Goal: Transaction & Acquisition: Book appointment/travel/reservation

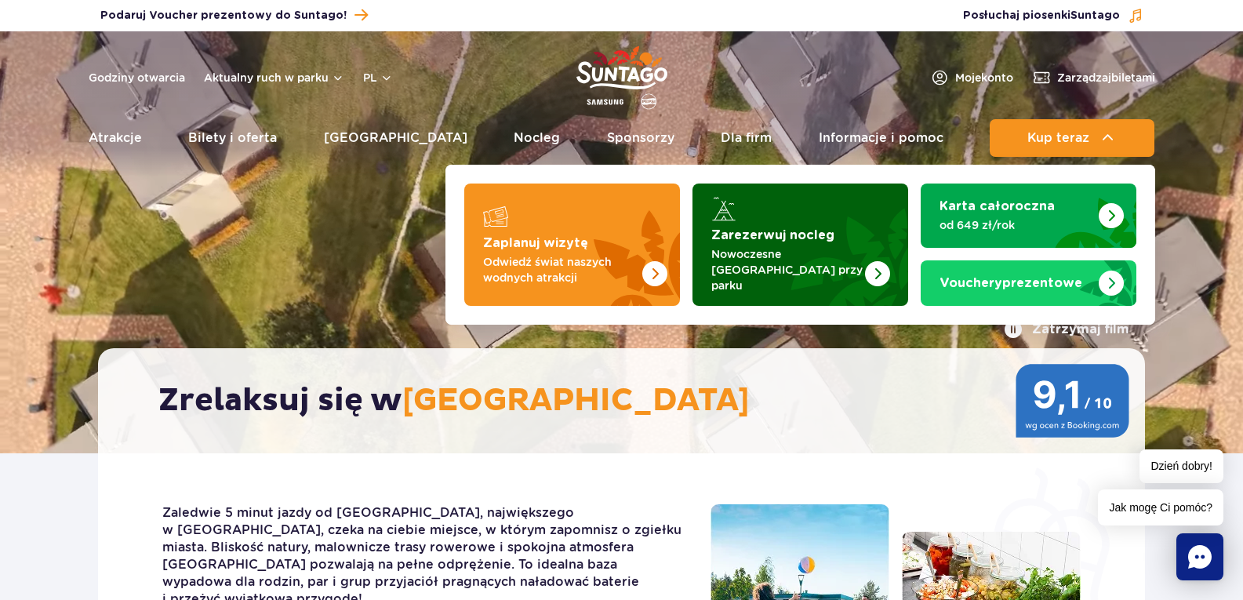
click at [762, 234] on strong "Zarezerwuj nocleg" at bounding box center [772, 235] width 123 height 13
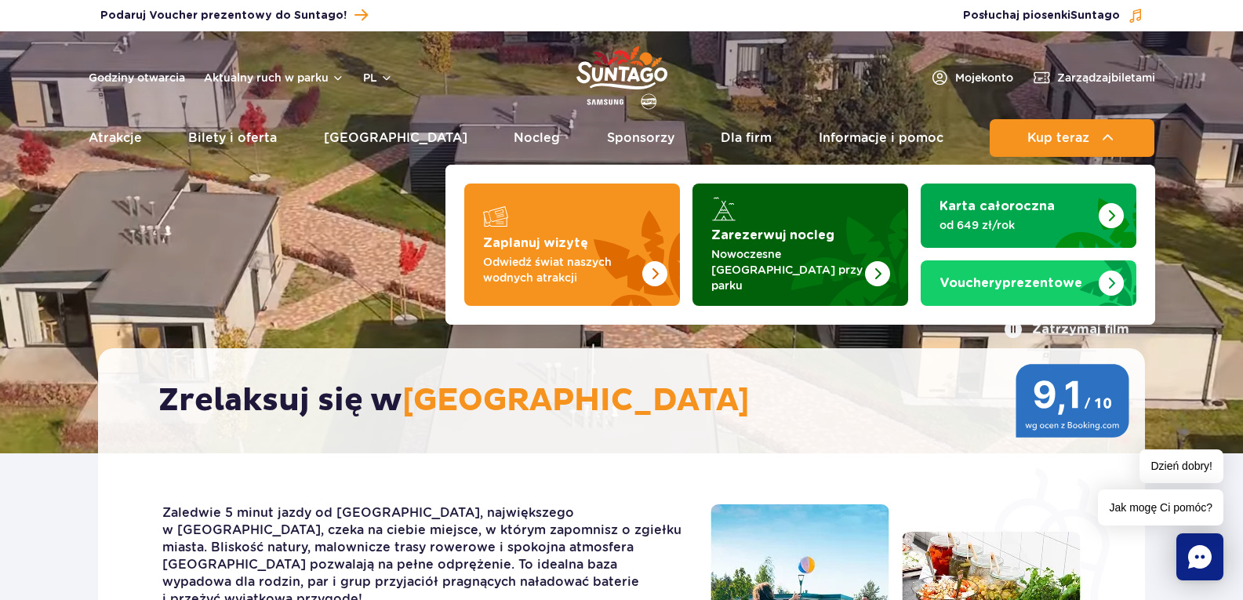
click at [762, 211] on div "Zarezerwuj nocleg" at bounding box center [800, 208] width 178 height 25
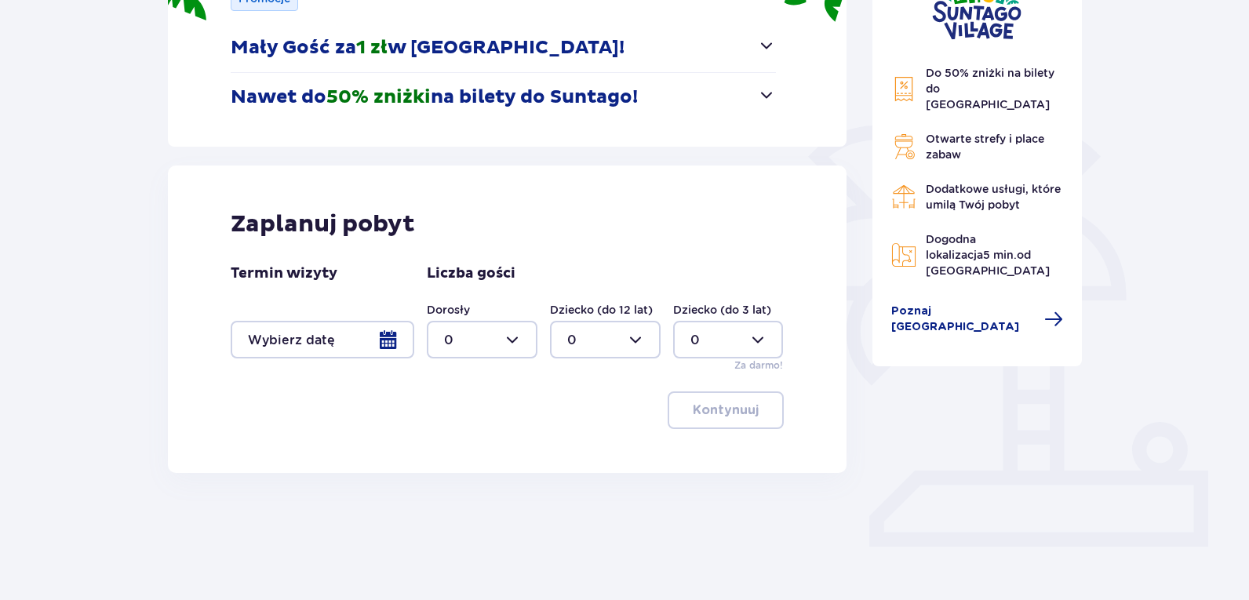
scroll to position [271, 0]
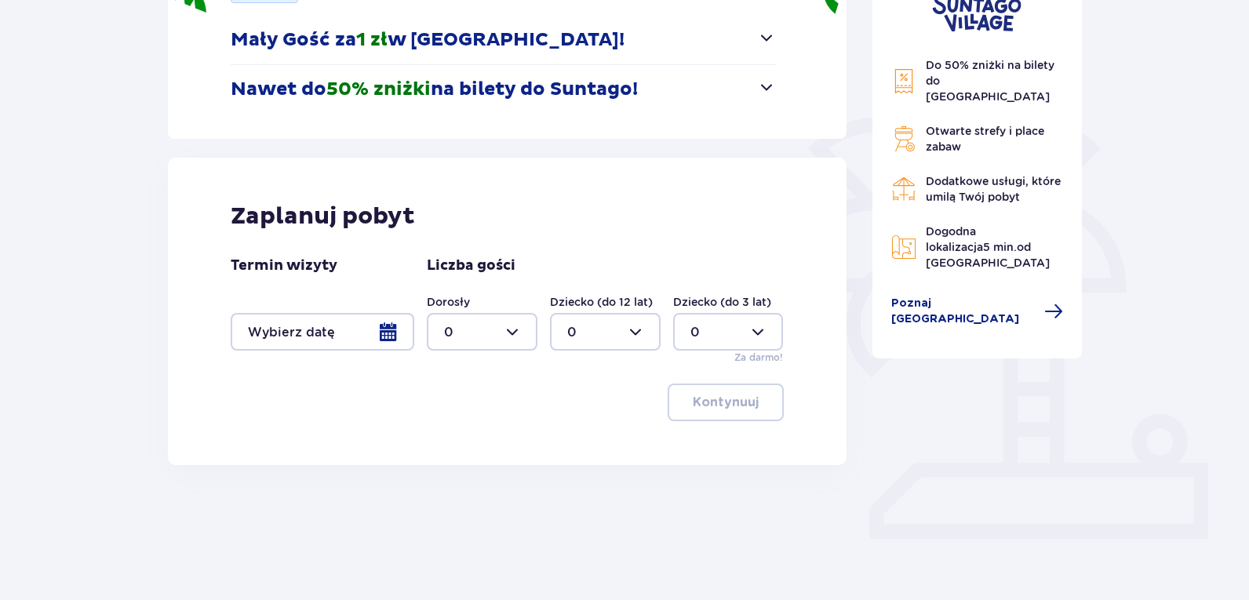
click at [388, 338] on div at bounding box center [323, 332] width 184 height 38
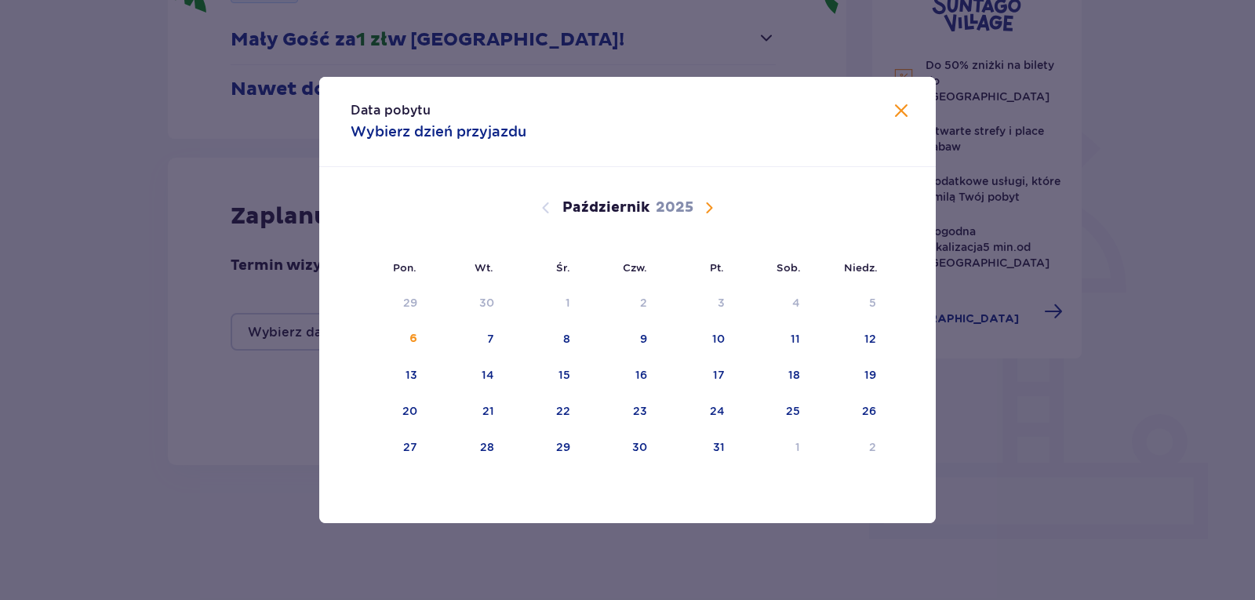
click at [700, 208] on span "Następny miesiąc" at bounding box center [709, 207] width 19 height 19
click at [497, 418] on div "18" at bounding box center [466, 412] width 76 height 35
click at [558, 410] on div "19" at bounding box center [564, 411] width 12 height 16
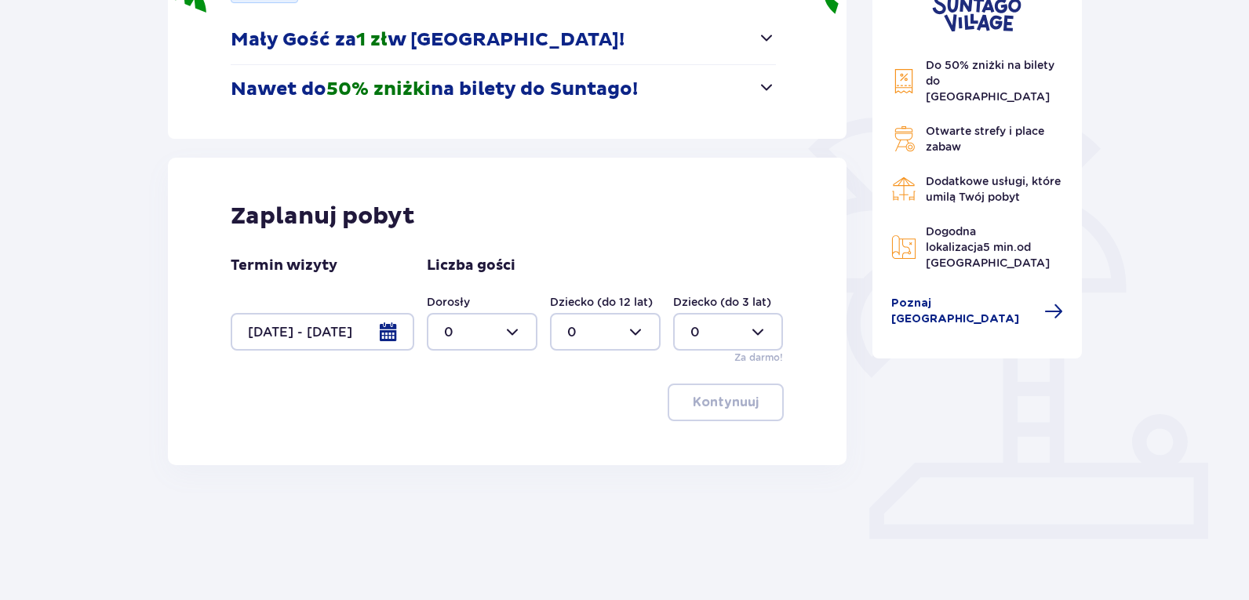
click at [384, 332] on div at bounding box center [323, 332] width 184 height 38
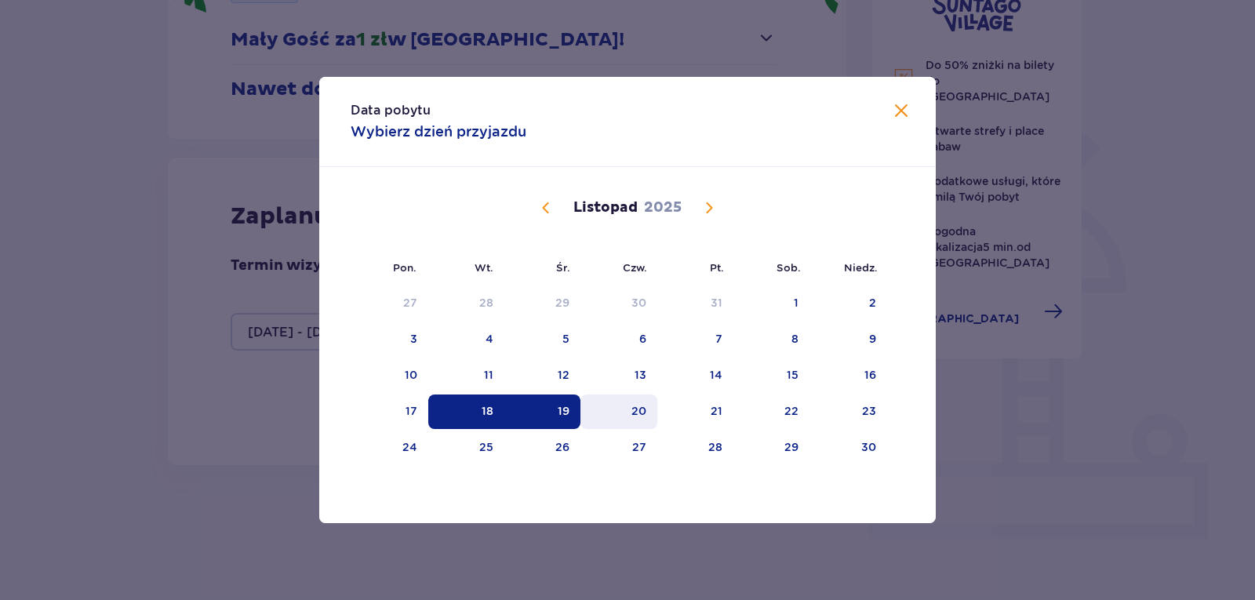
click at [628, 411] on div "20" at bounding box center [619, 412] width 78 height 35
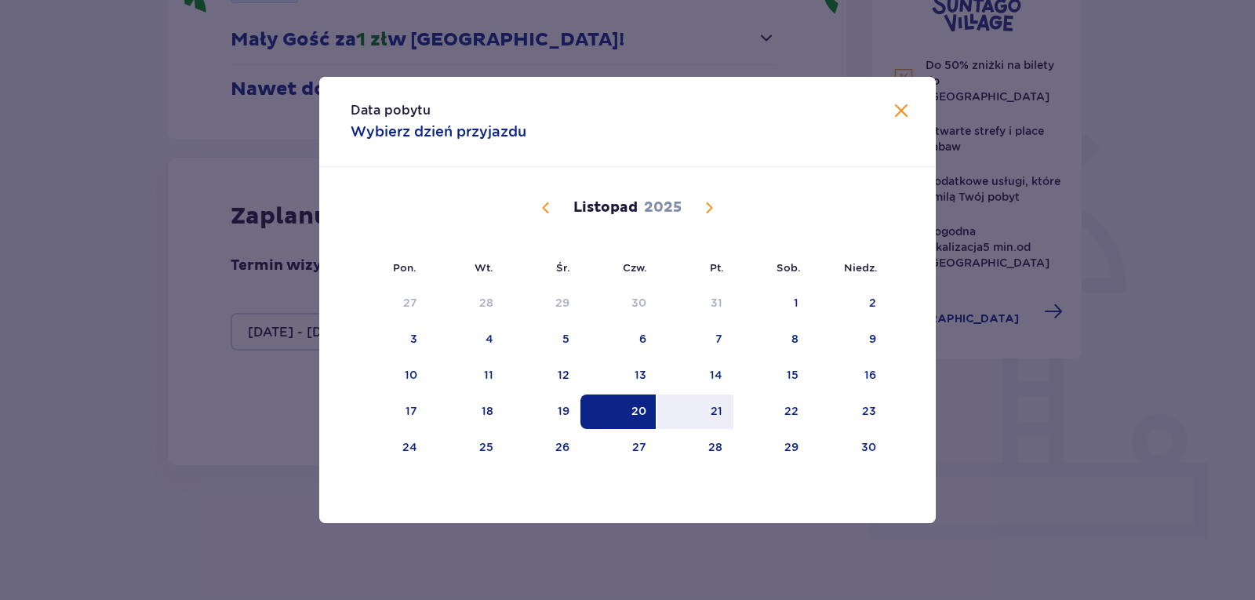
click at [617, 420] on div "20" at bounding box center [619, 412] width 78 height 35
drag, startPoint x: 478, startPoint y: 406, endPoint x: 467, endPoint y: 406, distance: 11.0
click at [476, 405] on div "18" at bounding box center [466, 412] width 76 height 35
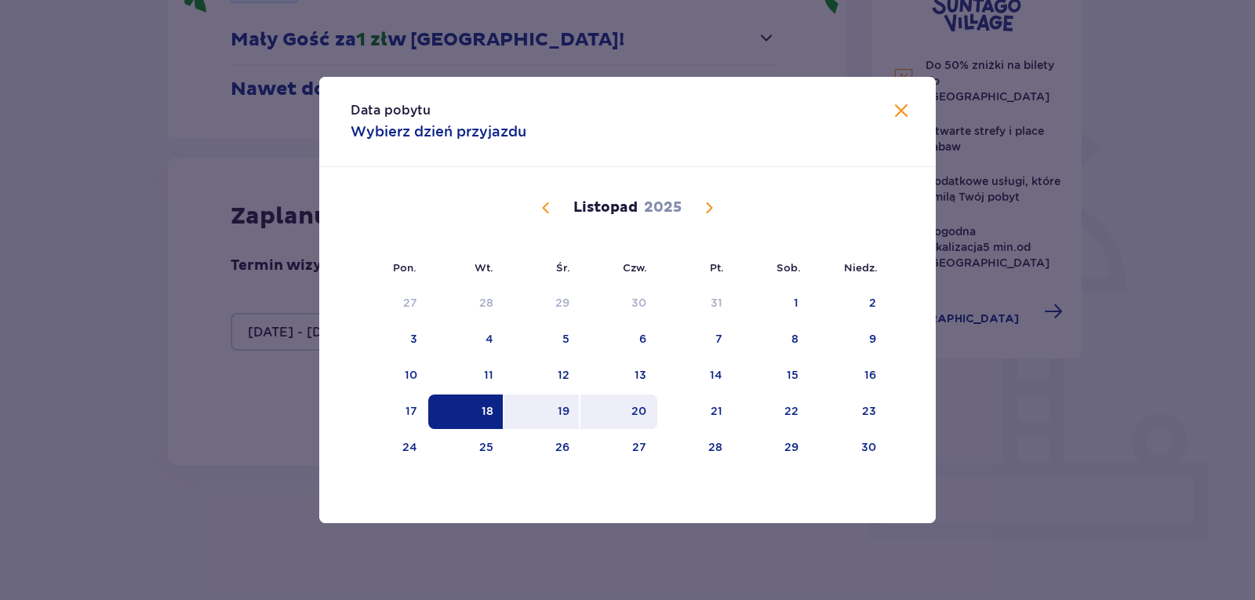
click at [632, 407] on div "20" at bounding box center [638, 411] width 15 height 16
type input "18.11.25 - 20.11.25"
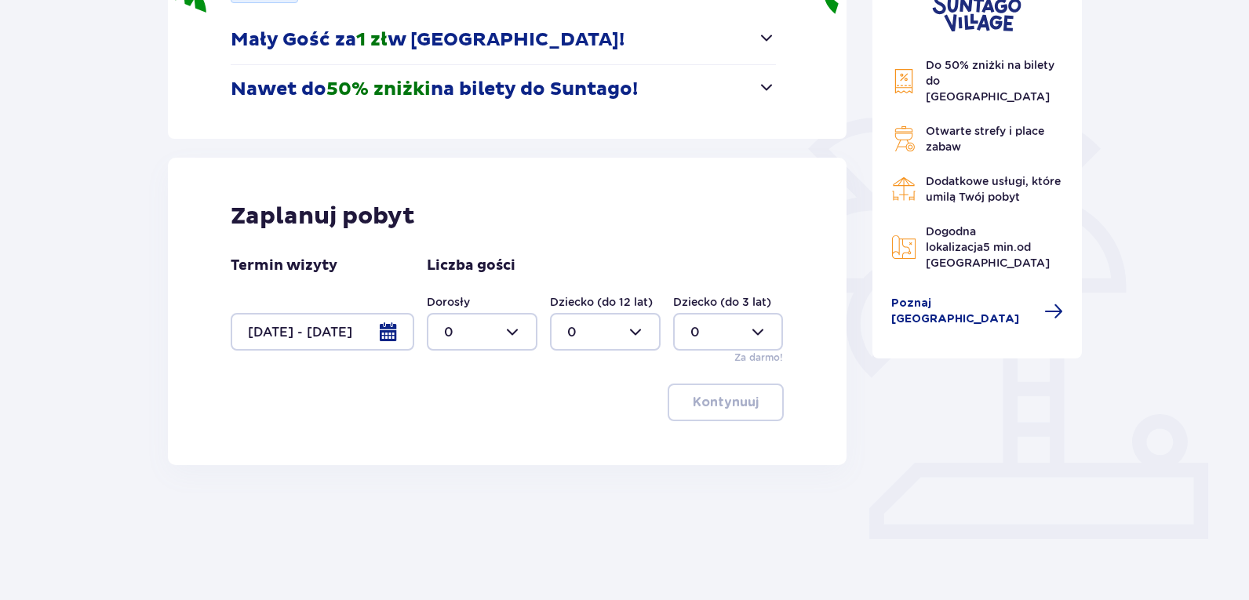
click at [511, 331] on div at bounding box center [482, 332] width 111 height 38
click at [462, 435] on div "4" at bounding box center [482, 432] width 76 height 17
type input "4"
click at [707, 402] on p "Kontynuuj" at bounding box center [726, 402] width 66 height 17
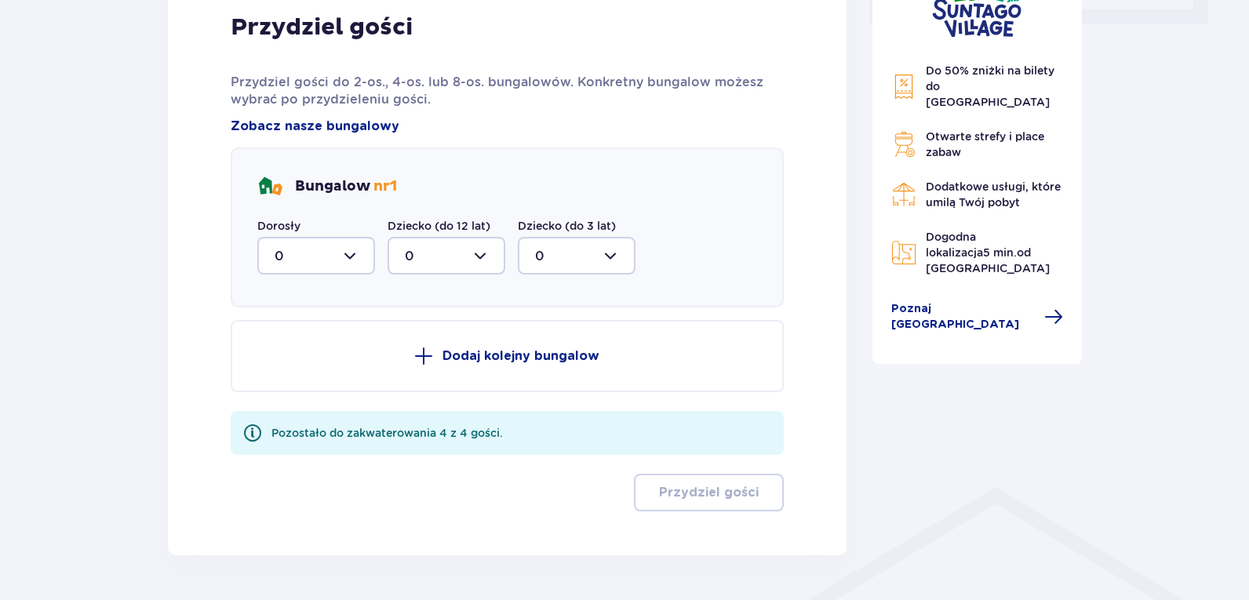
scroll to position [836, 0]
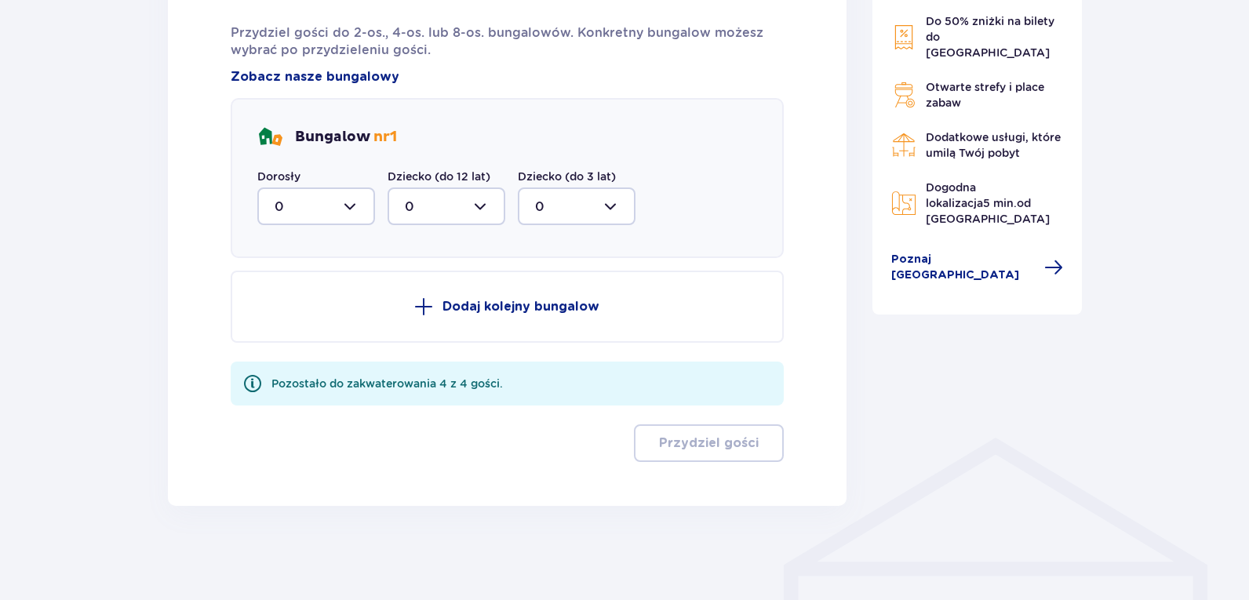
click at [533, 304] on p "Dodaj kolejny bungalow" at bounding box center [520, 306] width 157 height 17
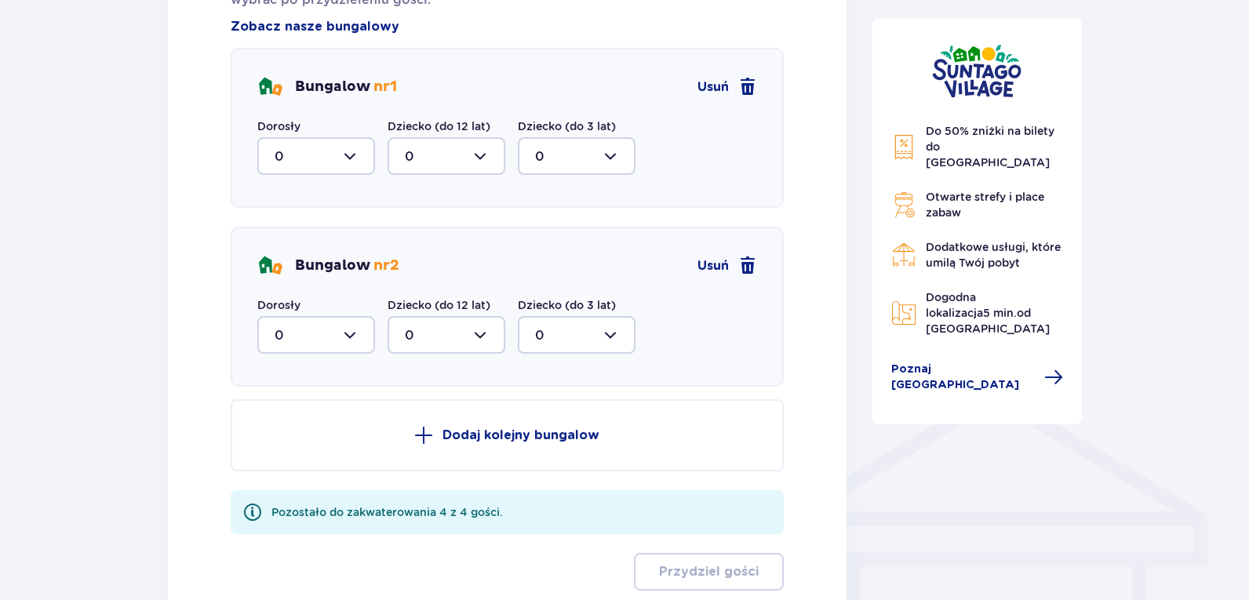
scroll to position [993, 0]
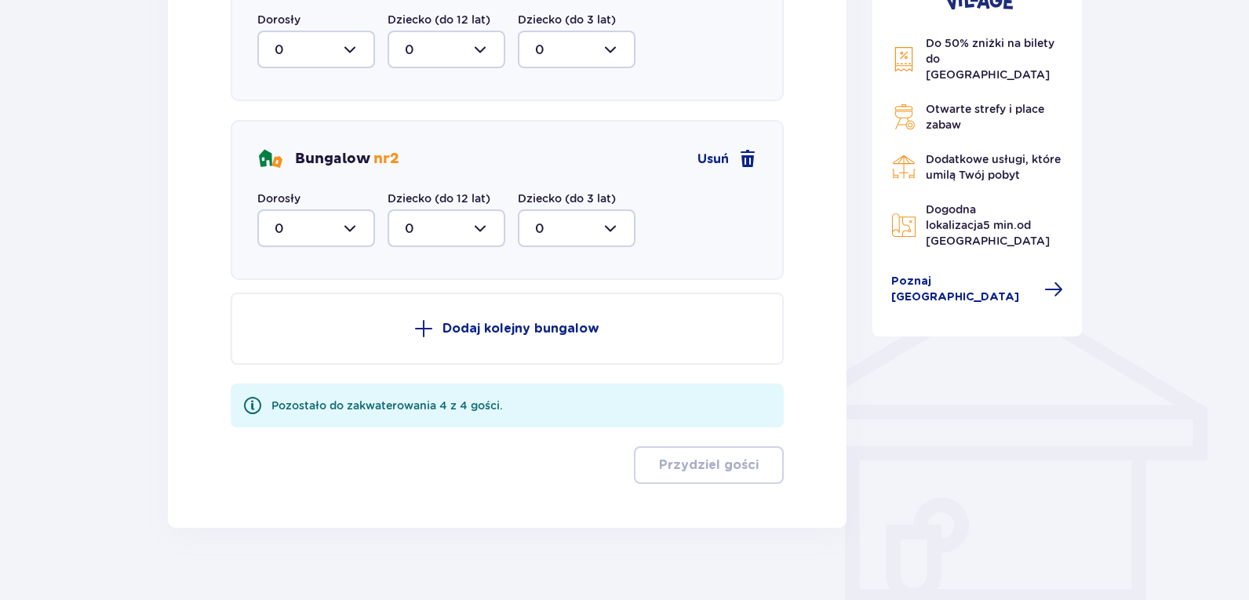
click at [717, 159] on span "Usuń" at bounding box center [712, 159] width 31 height 17
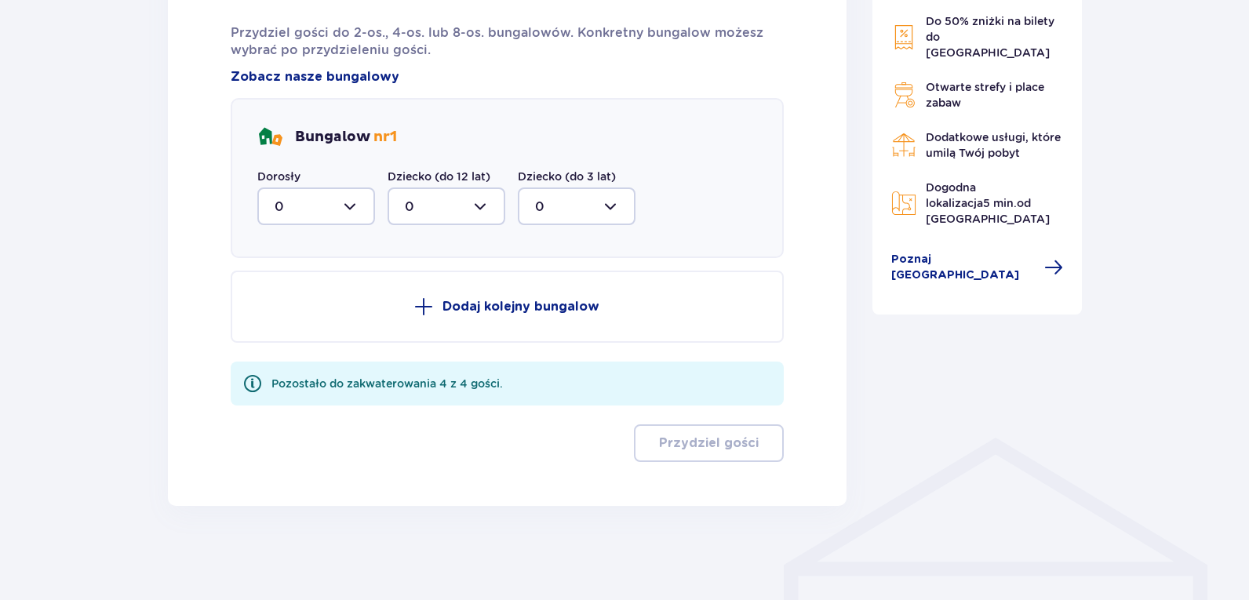
scroll to position [836, 0]
click at [353, 205] on div at bounding box center [316, 206] width 118 height 38
click at [306, 356] on div "4" at bounding box center [316, 359] width 83 height 17
type input "4"
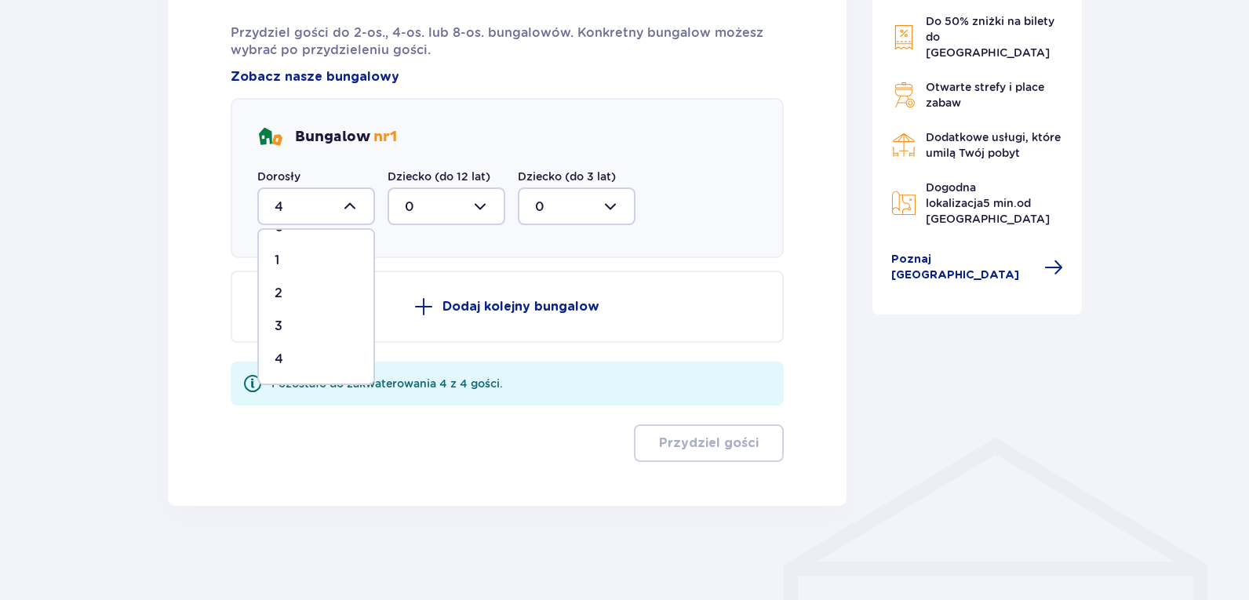
scroll to position [682, 0]
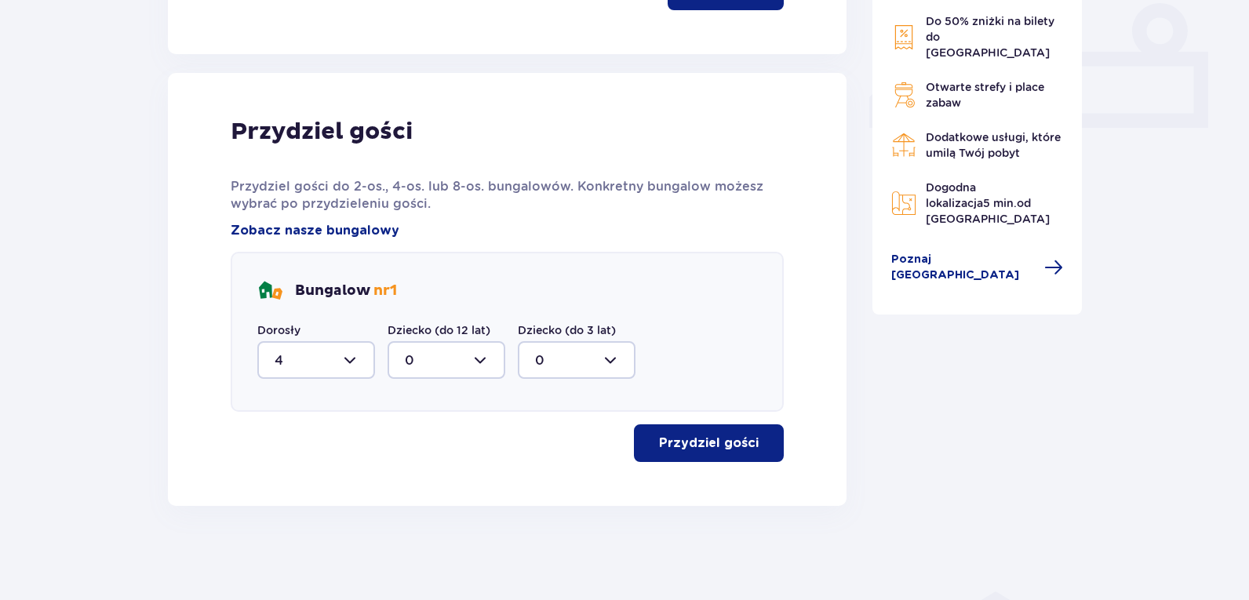
click at [679, 446] on p "Przydziel gości" at bounding box center [709, 443] width 100 height 17
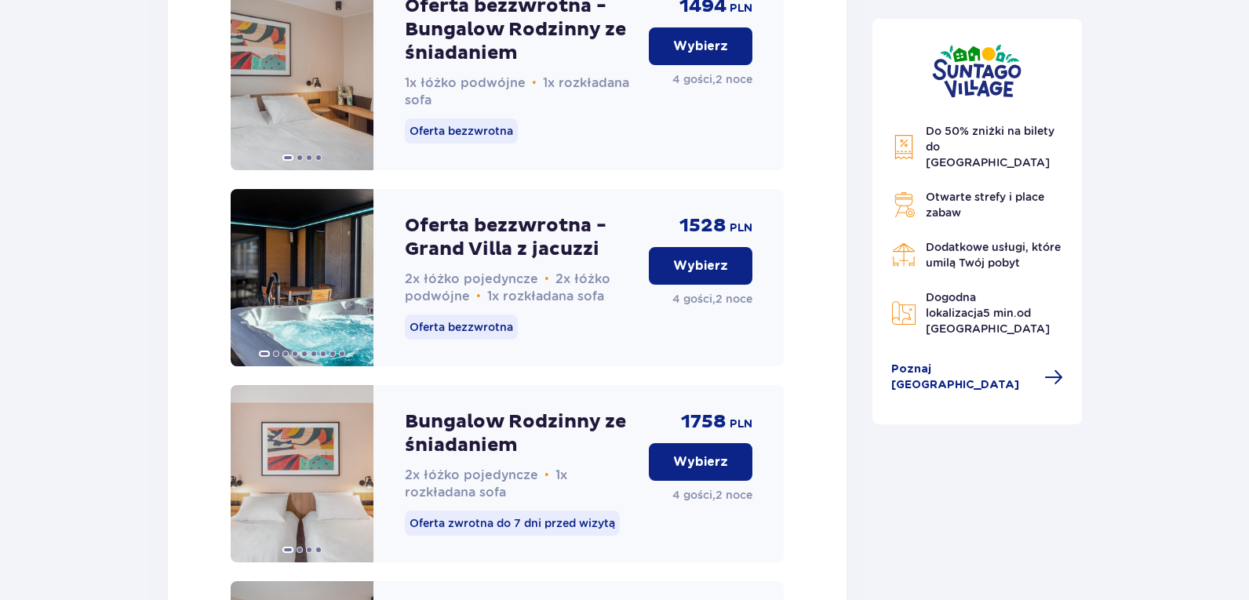
scroll to position [2443, 0]
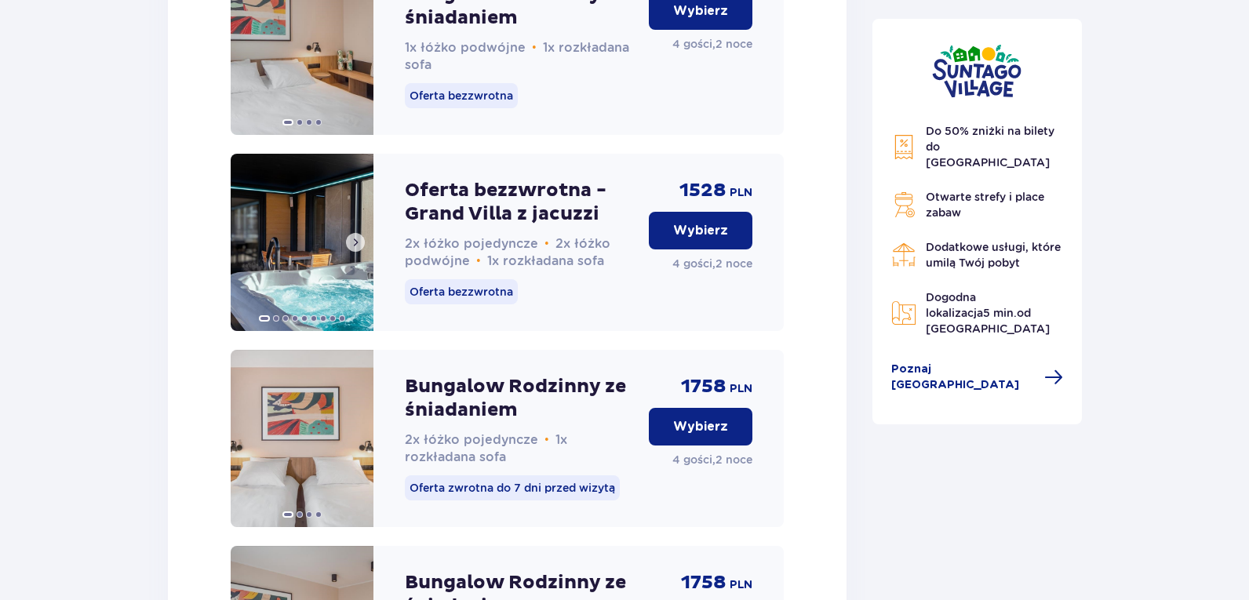
click at [346, 315] on img at bounding box center [302, 242] width 143 height 177
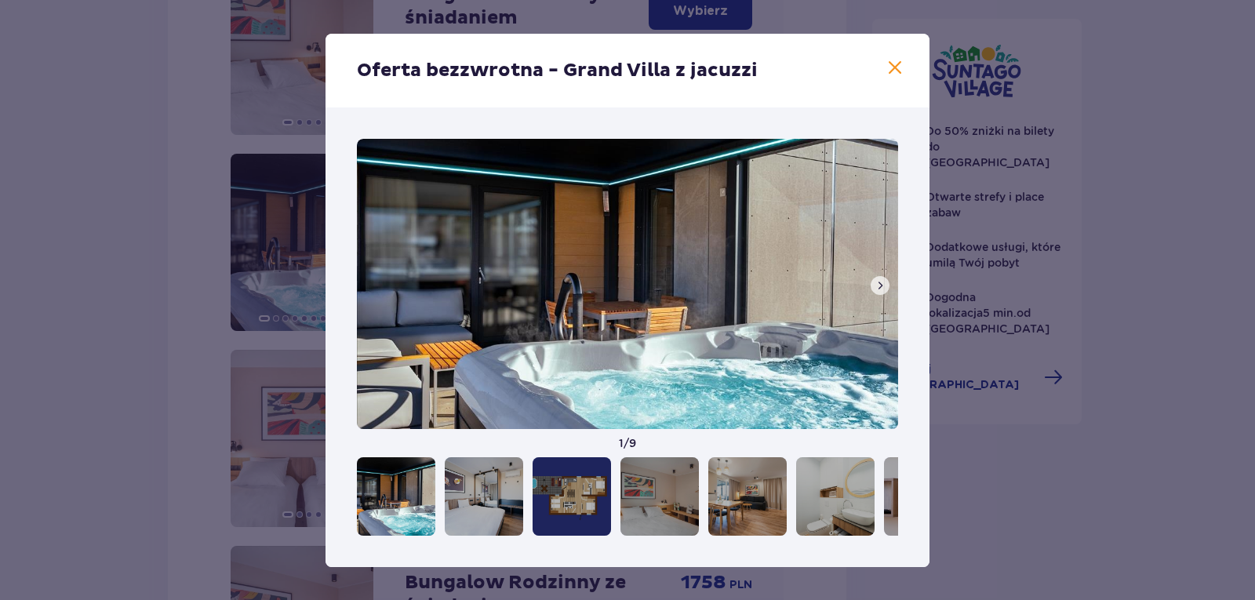
click at [885, 281] on span at bounding box center [880, 285] width 13 height 13
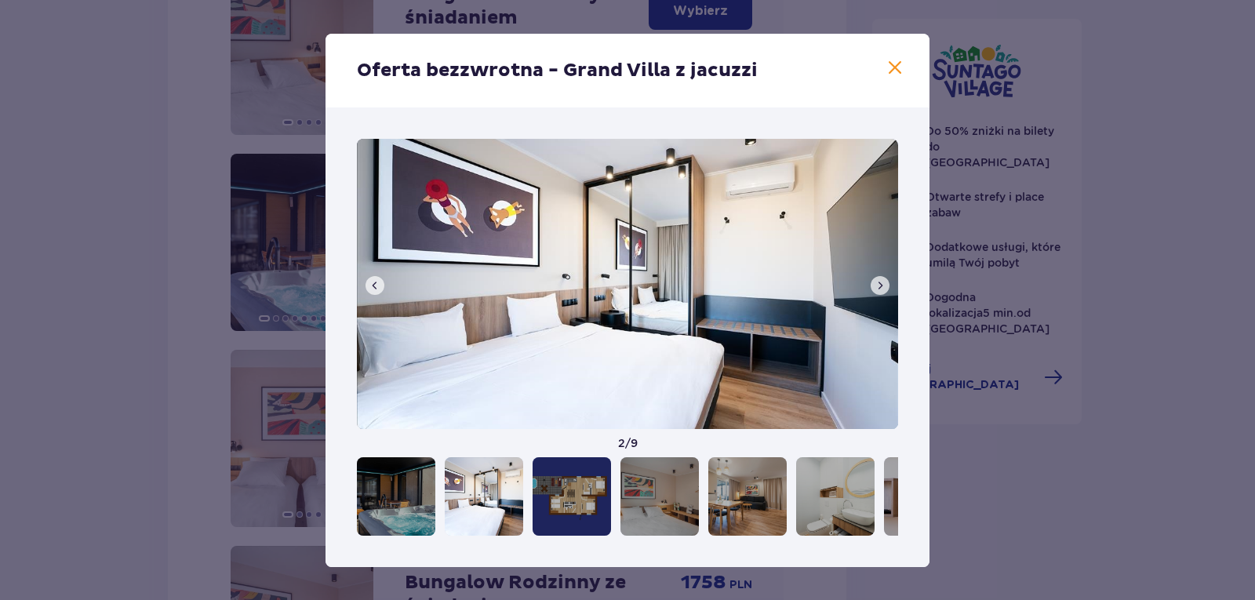
click at [885, 281] on span at bounding box center [880, 285] width 13 height 13
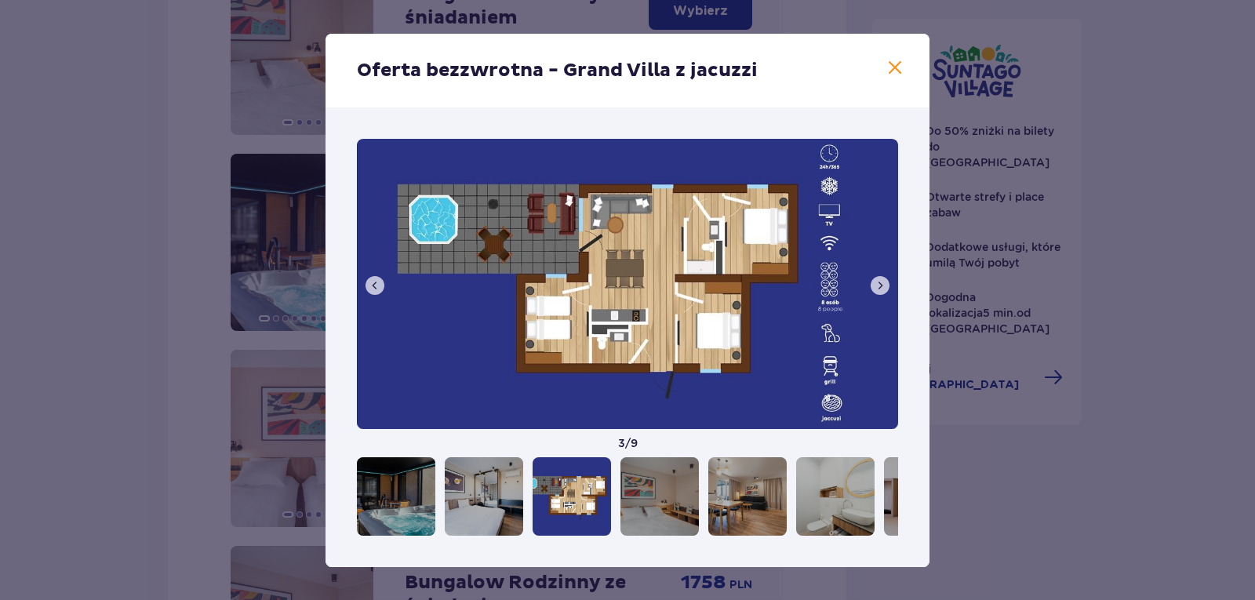
click at [890, 69] on span at bounding box center [895, 68] width 19 height 19
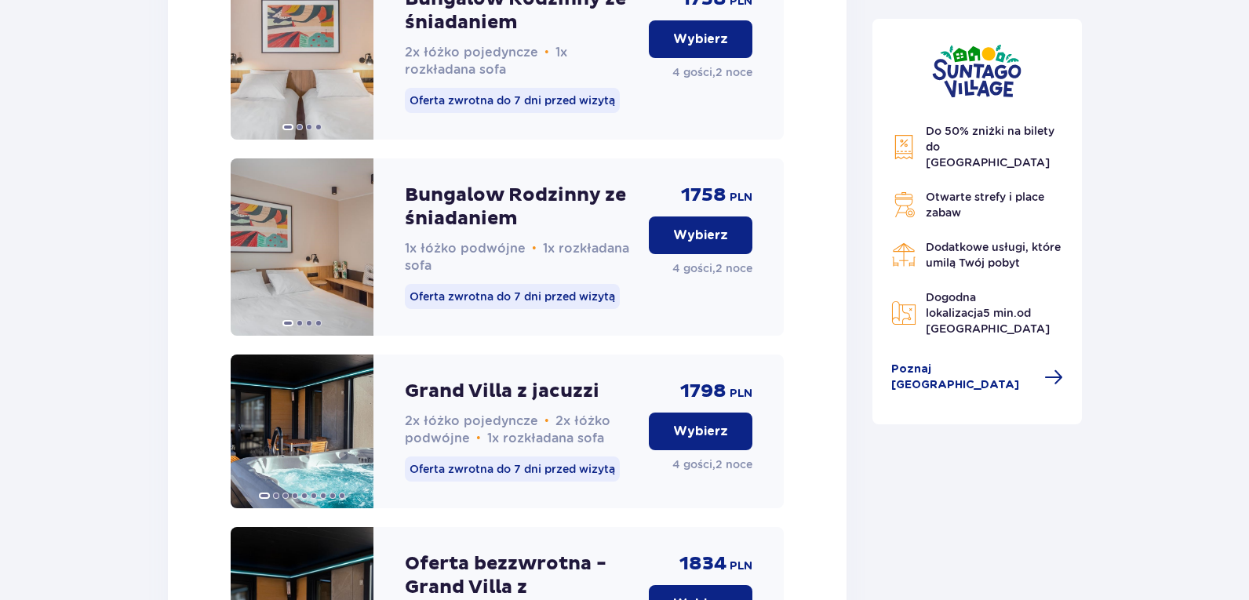
scroll to position [2835, 0]
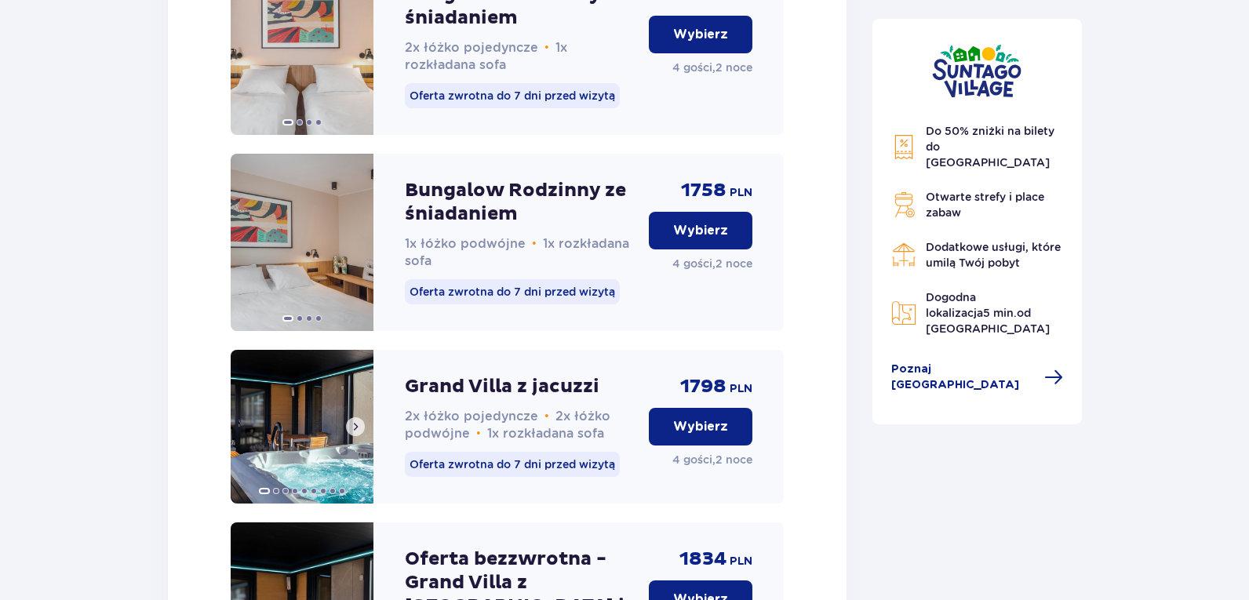
click at [286, 422] on img at bounding box center [302, 427] width 143 height 154
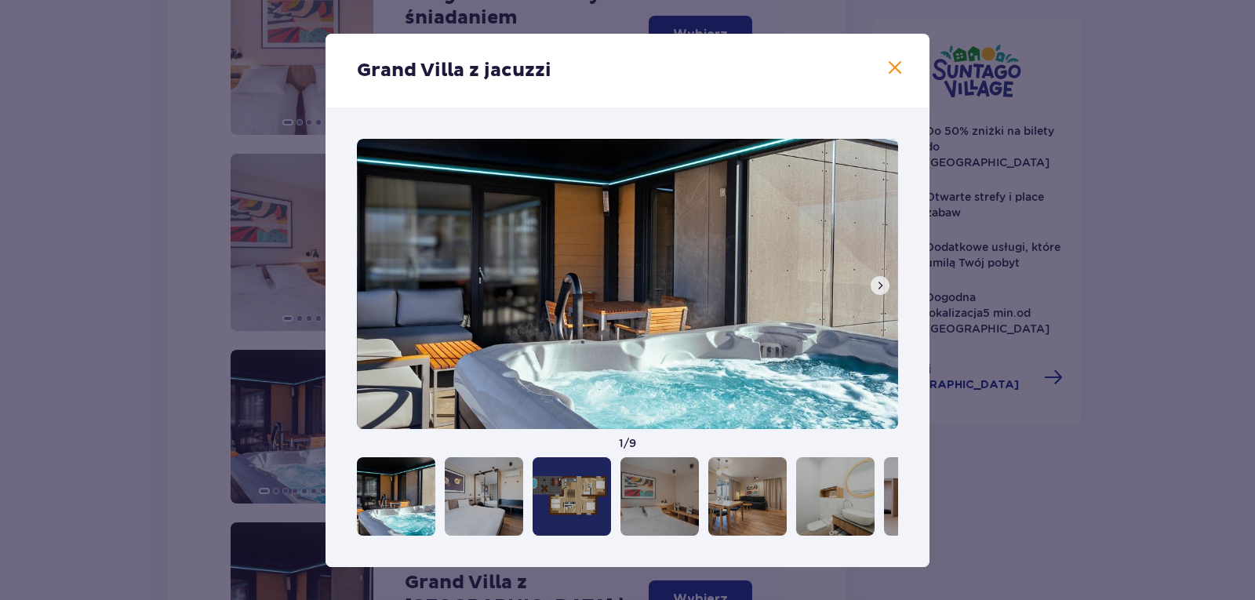
click at [878, 288] on span at bounding box center [880, 285] width 13 height 13
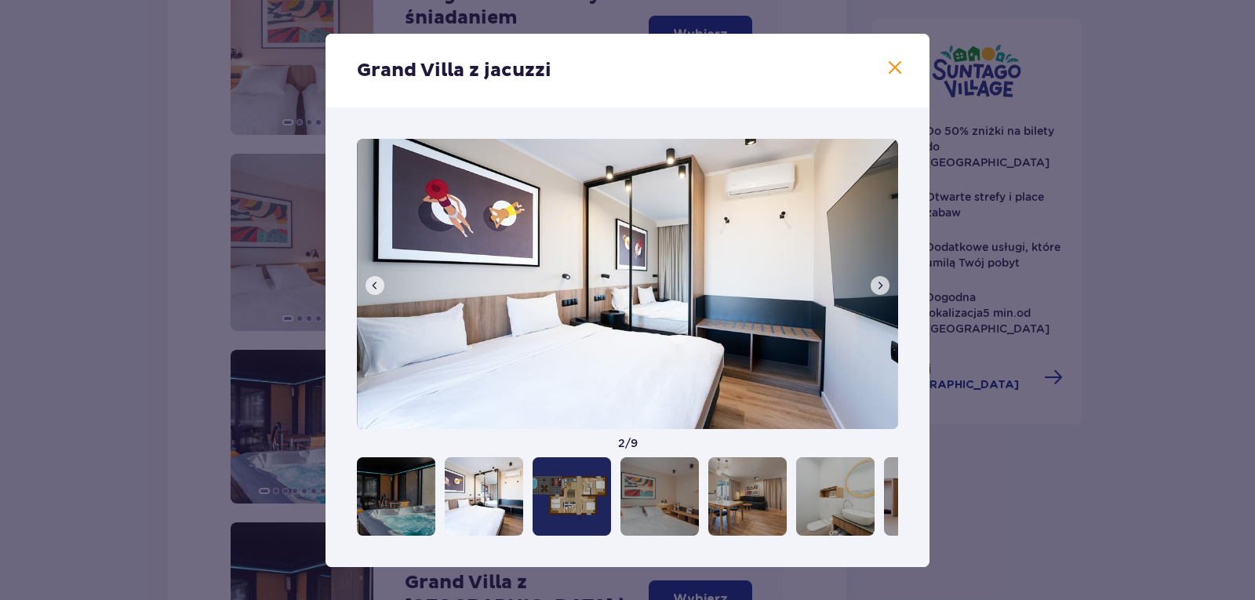
click at [878, 288] on span at bounding box center [880, 285] width 13 height 13
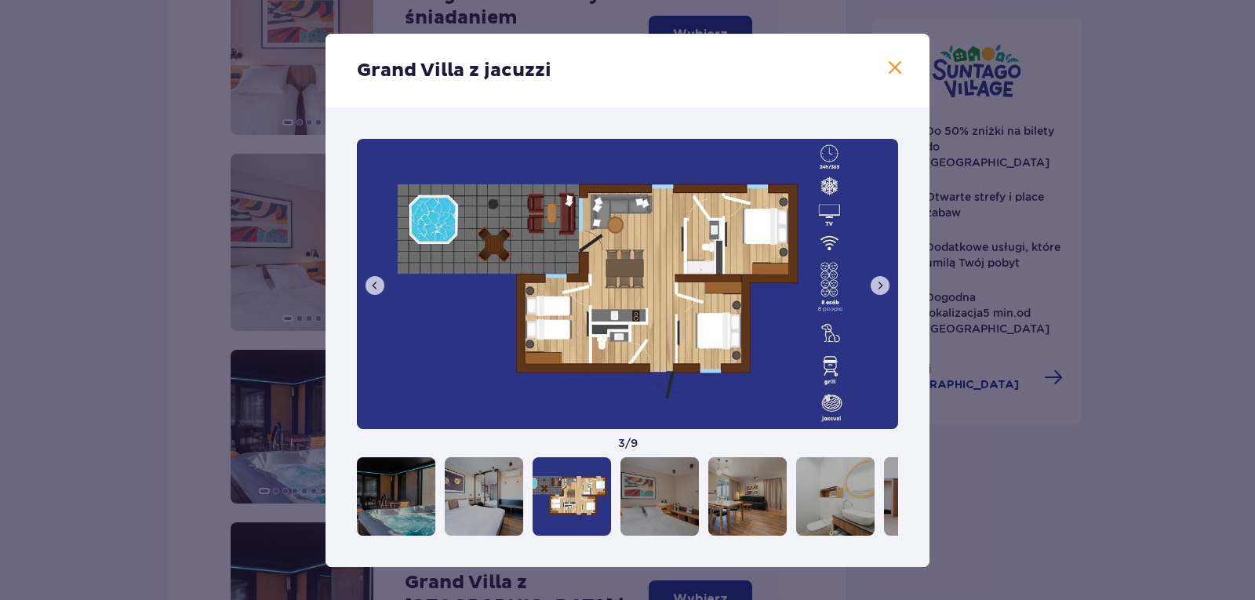
click at [888, 64] on span at bounding box center [895, 68] width 19 height 19
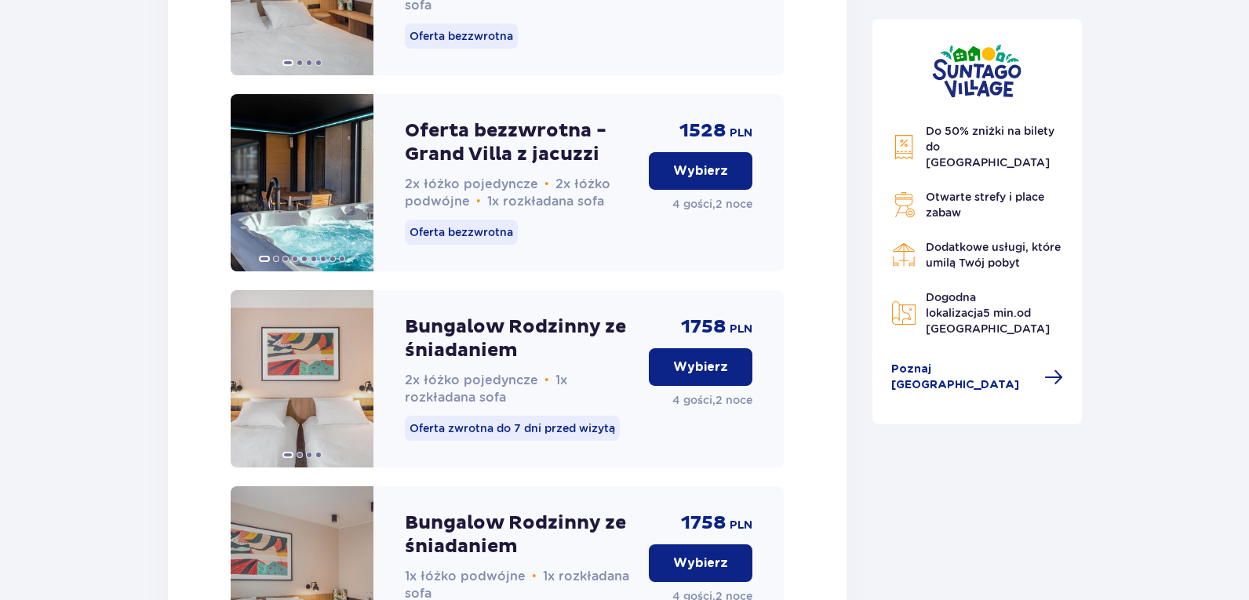
scroll to position [2522, 0]
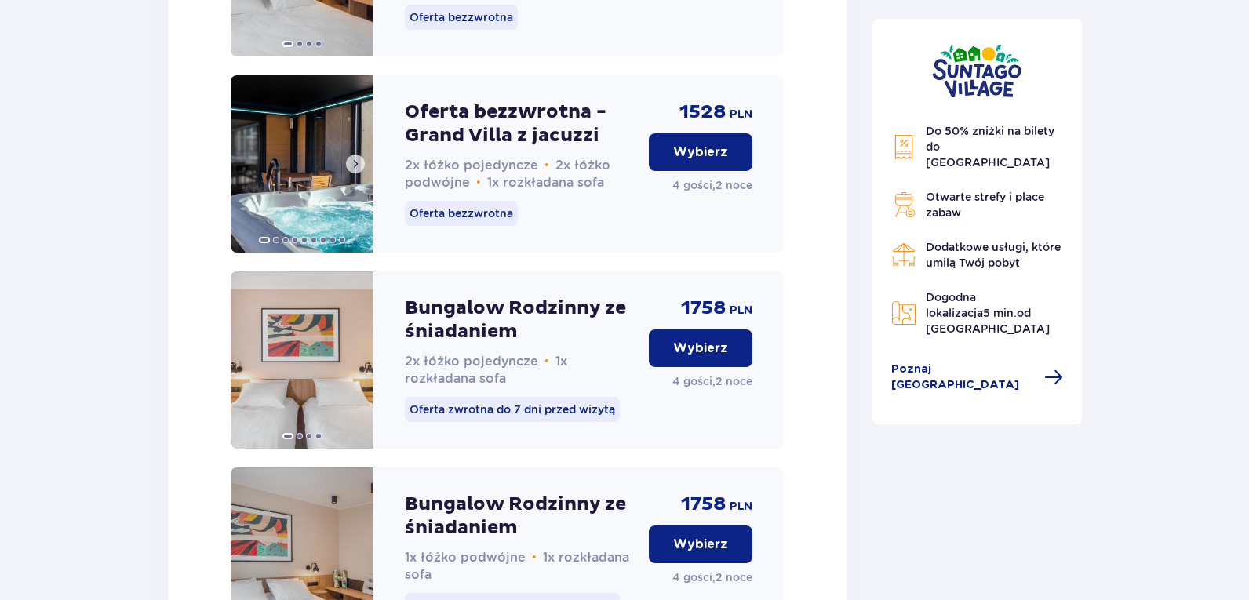
click at [352, 211] on img at bounding box center [302, 163] width 143 height 177
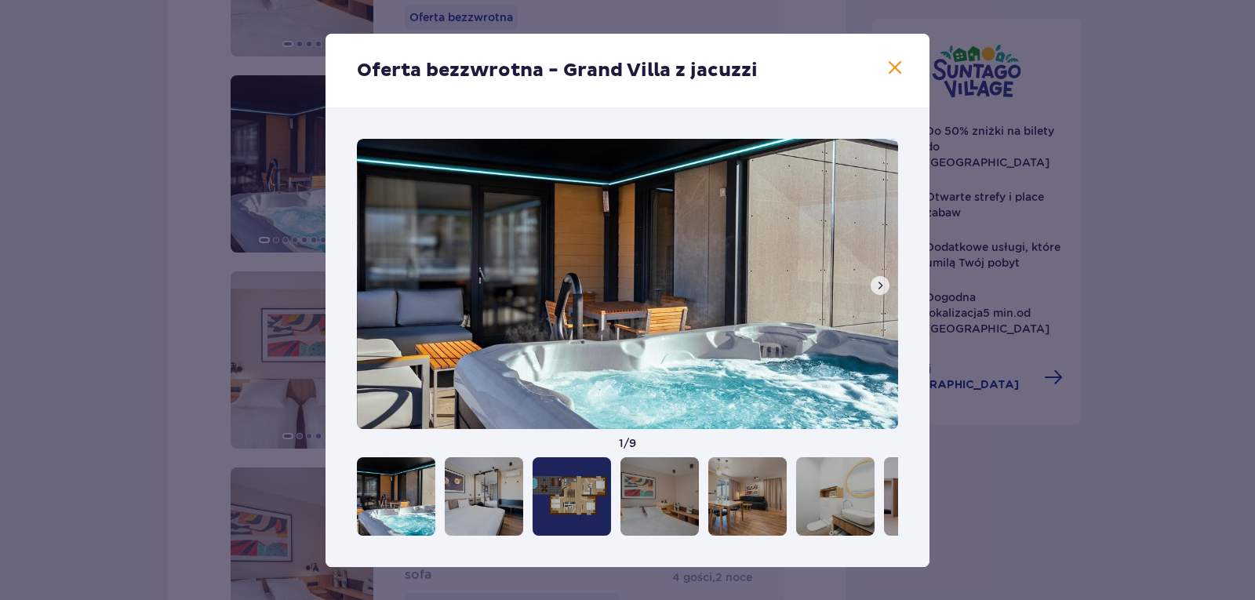
click at [882, 289] on span at bounding box center [880, 285] width 13 height 13
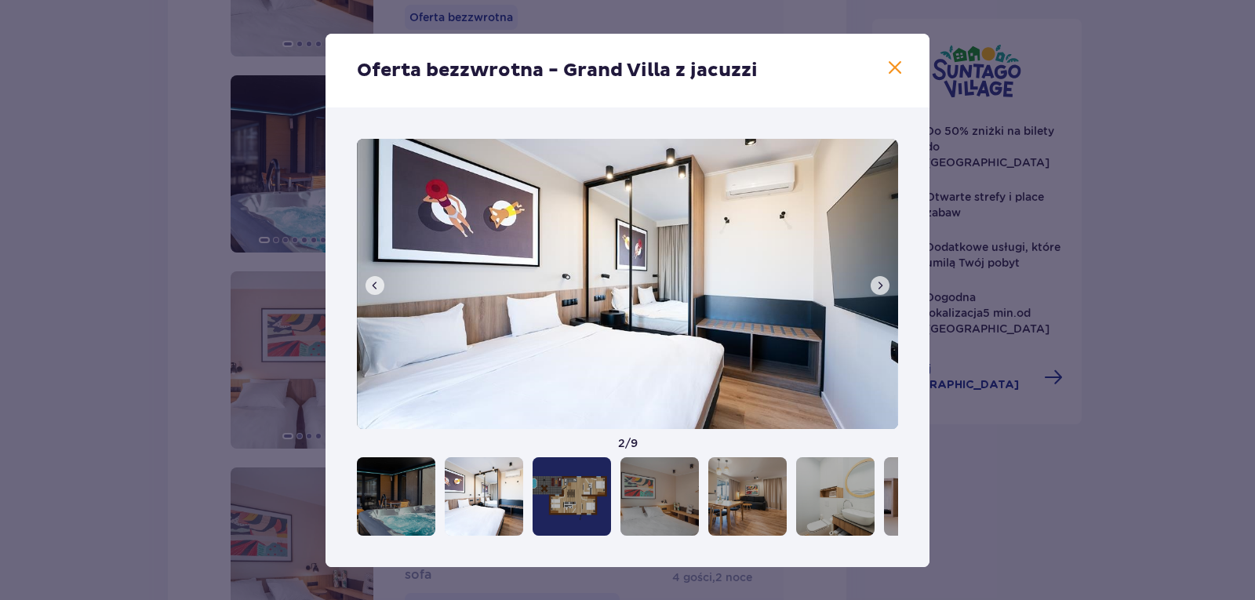
click at [877, 281] on span at bounding box center [880, 285] width 13 height 13
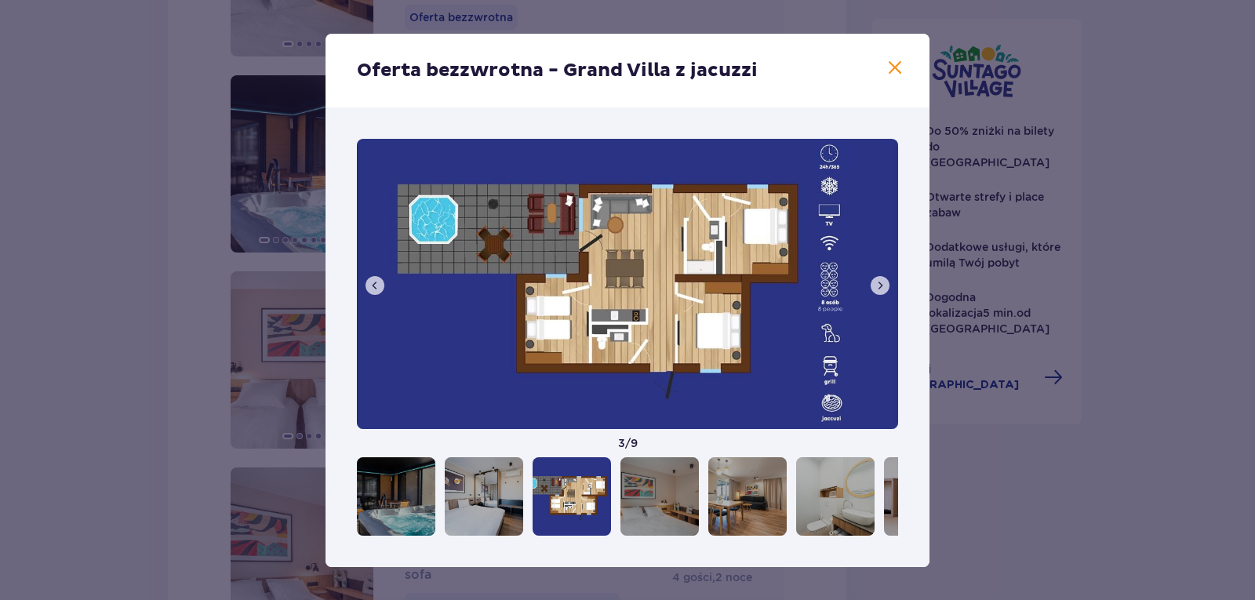
click at [884, 286] on span at bounding box center [880, 285] width 13 height 13
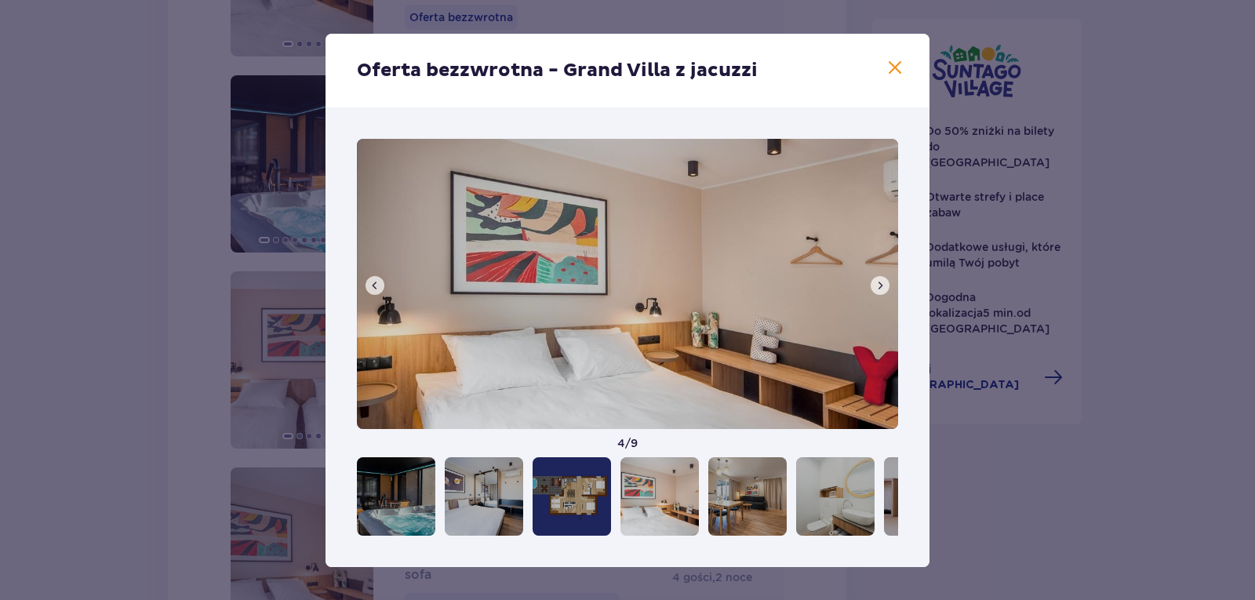
click at [897, 64] on span at bounding box center [895, 68] width 19 height 19
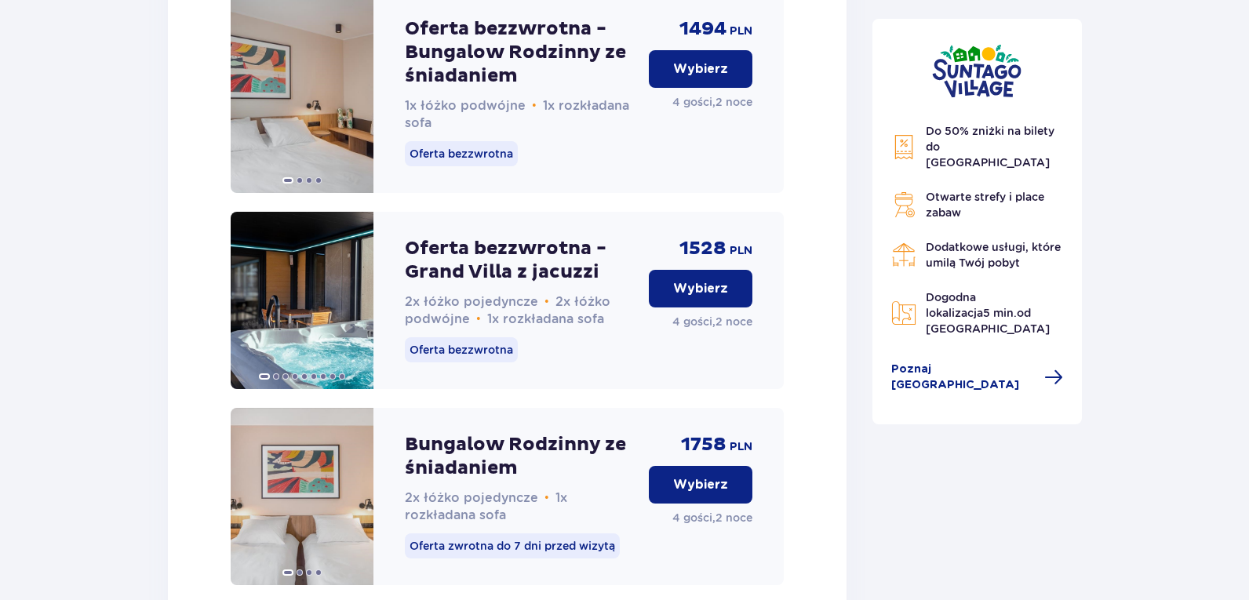
scroll to position [1973, 0]
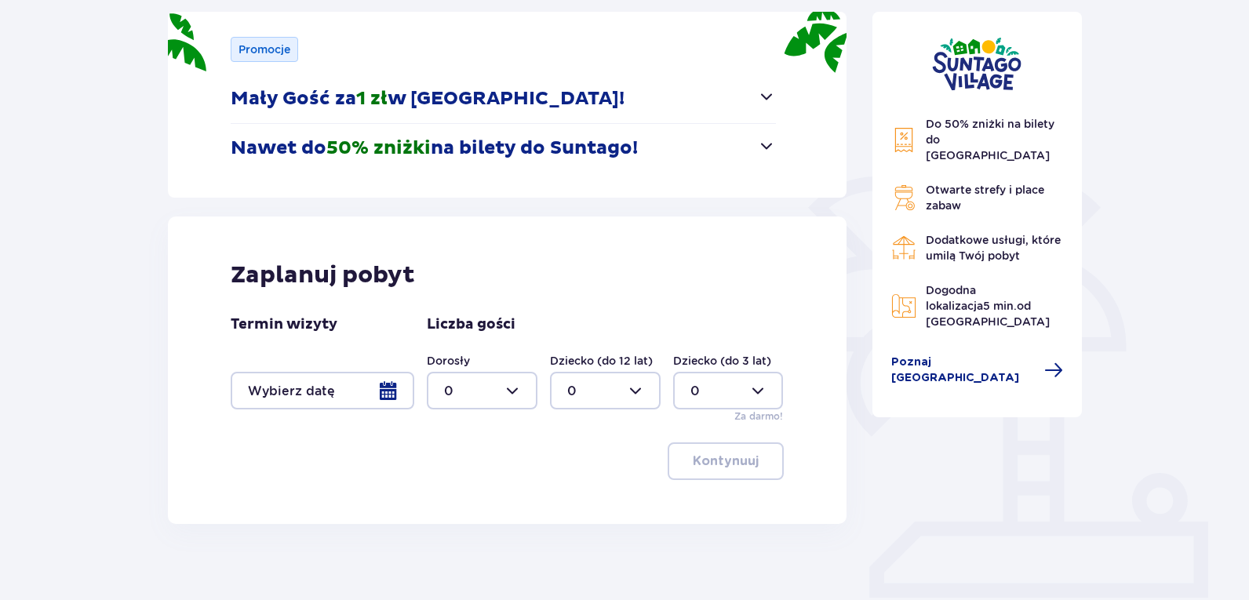
scroll to position [271, 0]
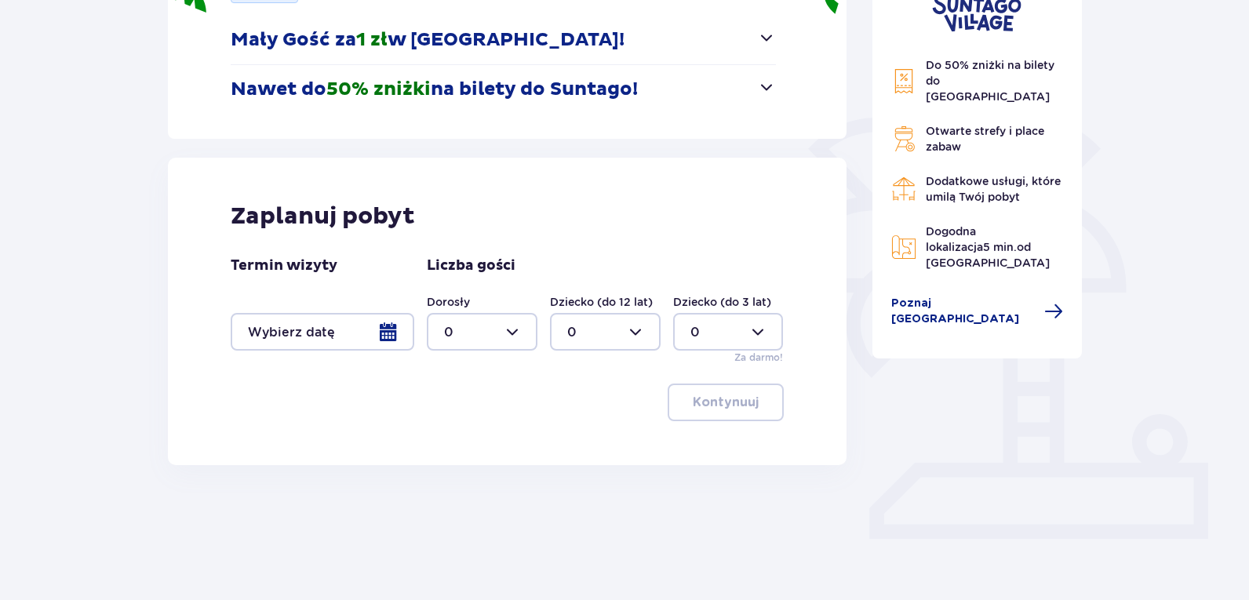
click at [513, 329] on div at bounding box center [482, 332] width 111 height 38
click at [469, 503] on div "4" at bounding box center [482, 511] width 76 height 17
type input "4"
click at [384, 328] on div at bounding box center [323, 332] width 184 height 38
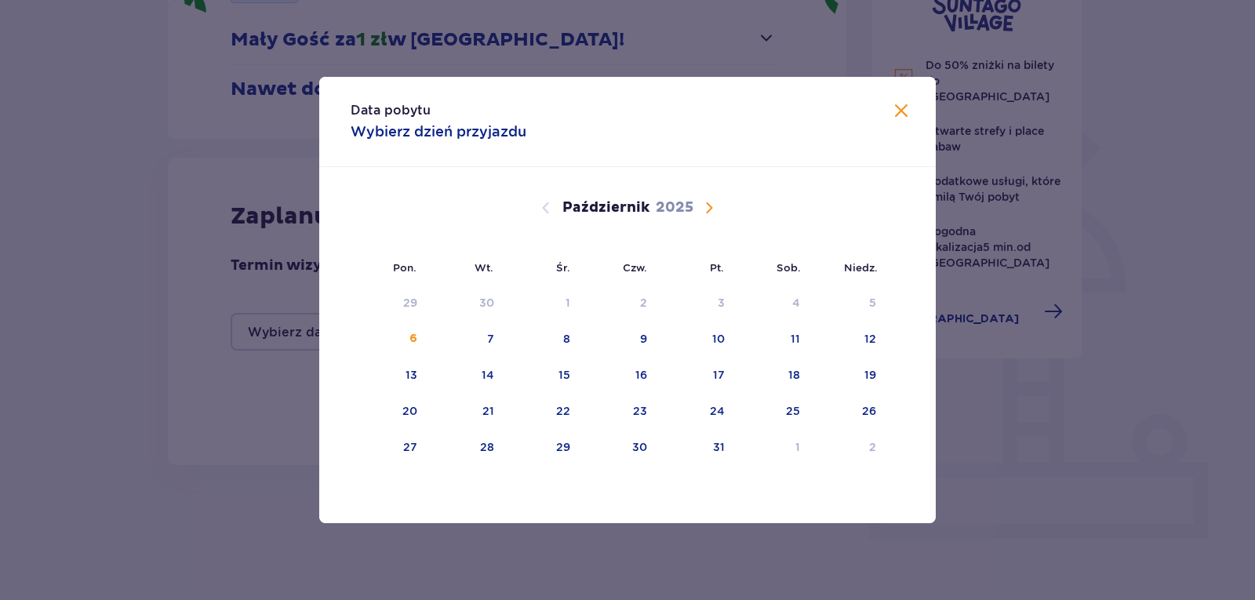
click at [710, 211] on span "Następny miesiąc" at bounding box center [709, 207] width 19 height 19
click at [861, 408] on div "23" at bounding box center [848, 412] width 78 height 35
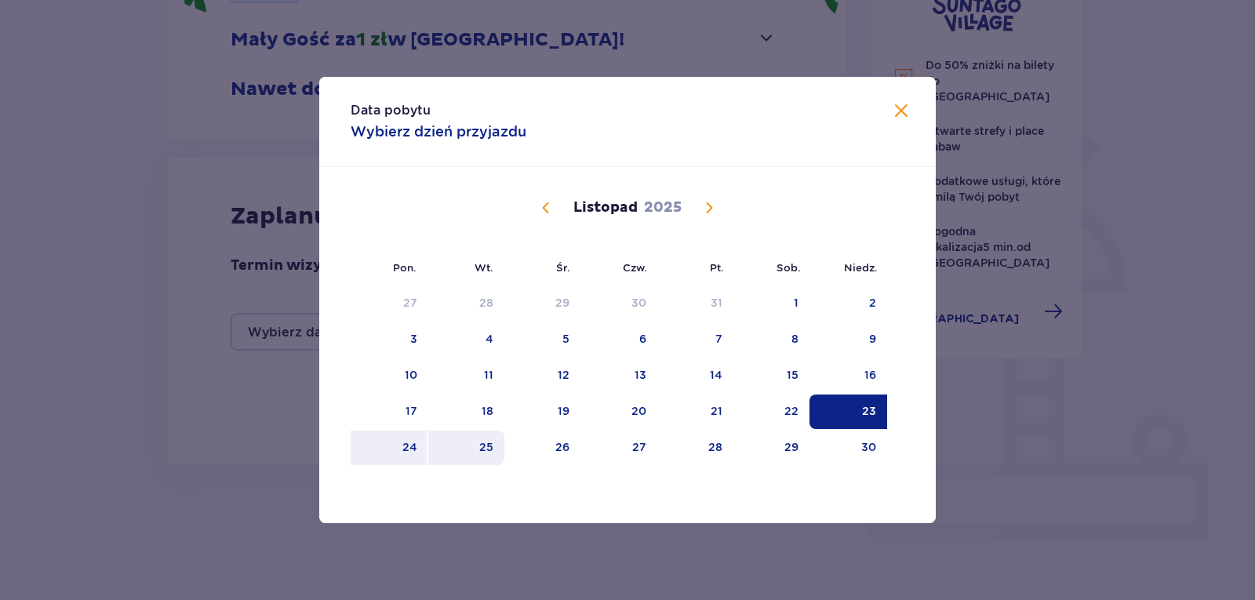
click at [496, 449] on div "25" at bounding box center [466, 448] width 76 height 35
type input "23.11.25 - 25.11.25"
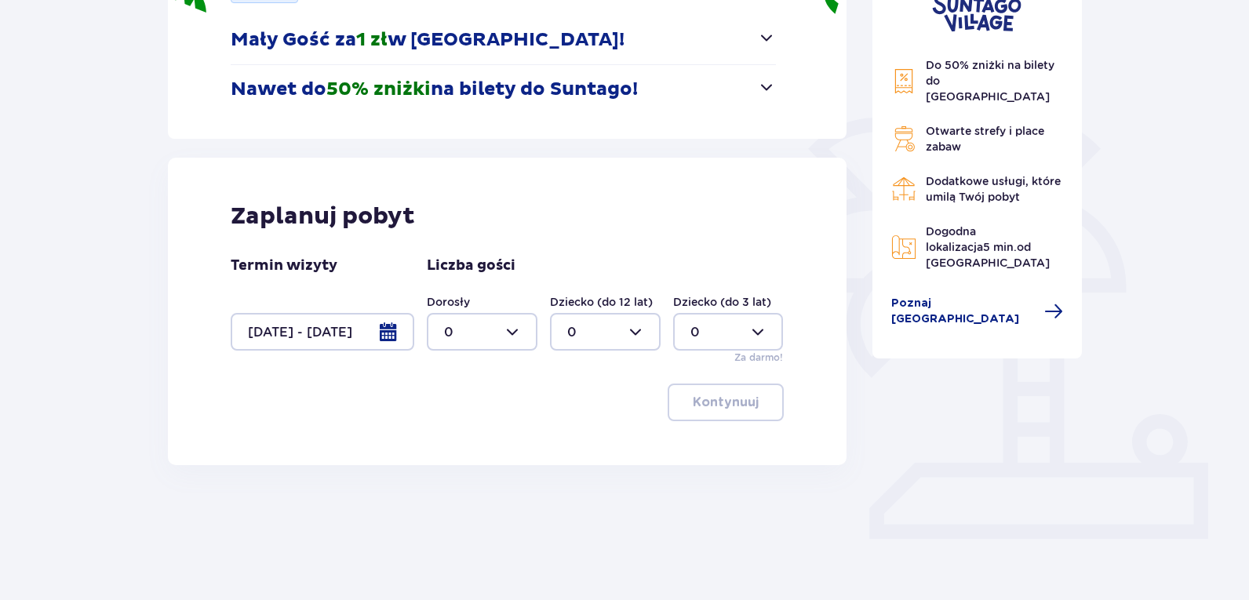
click at [519, 329] on div at bounding box center [482, 332] width 111 height 38
click at [461, 437] on div "4" at bounding box center [482, 432] width 76 height 17
type input "4"
click at [696, 407] on p "Kontynuuj" at bounding box center [726, 402] width 66 height 17
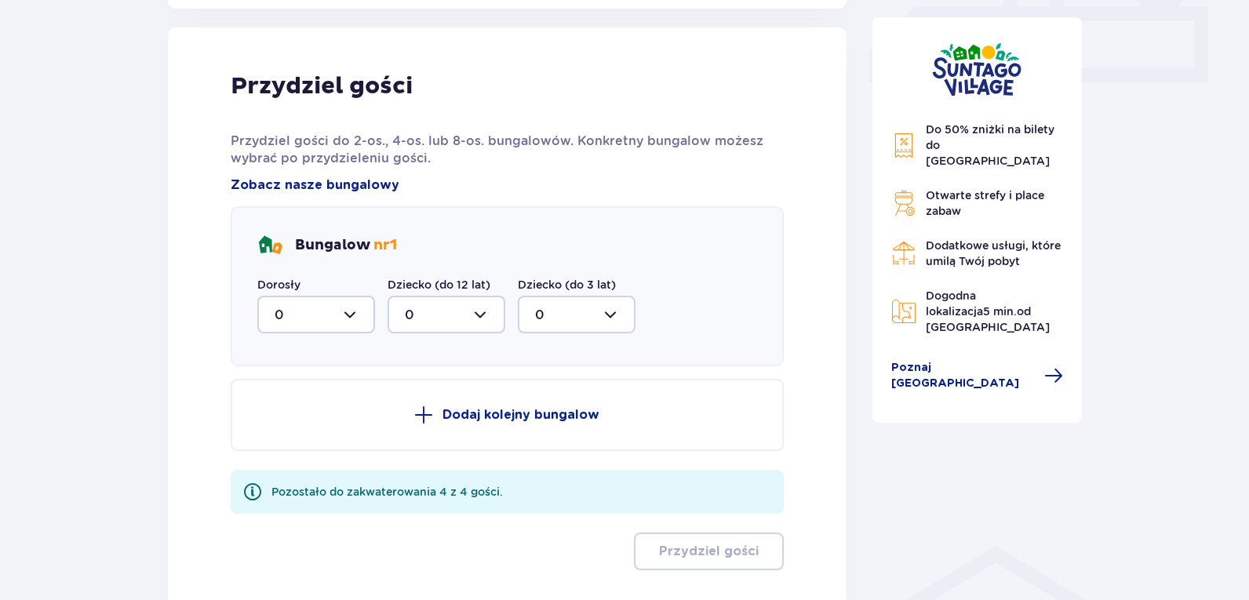
scroll to position [737, 0]
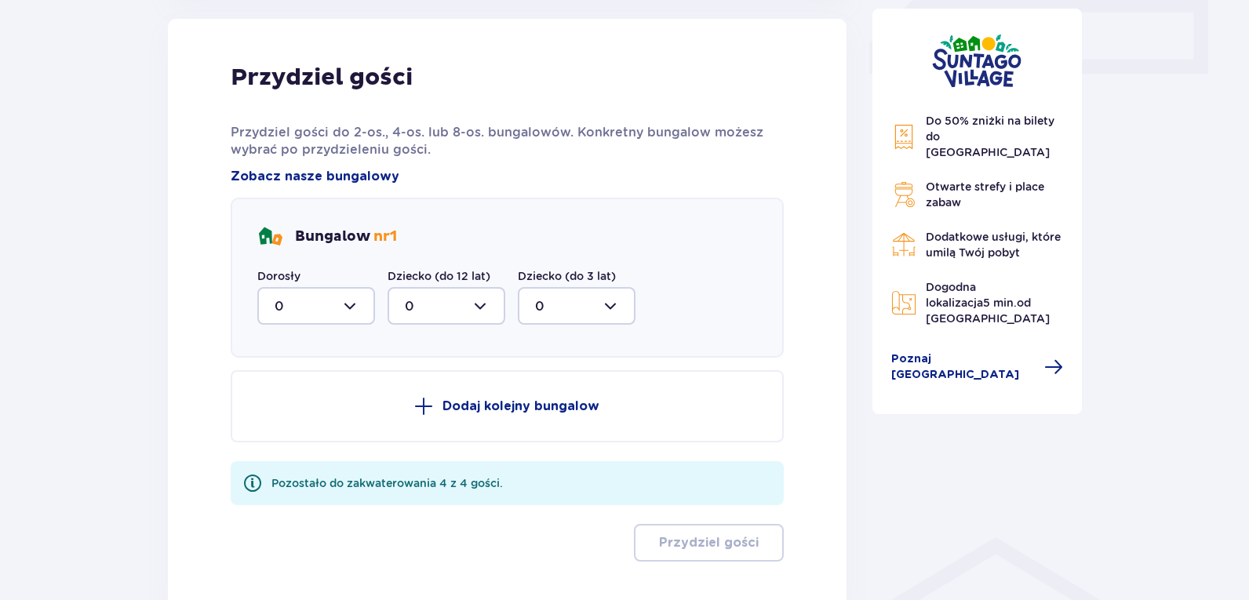
click at [352, 311] on div at bounding box center [316, 306] width 118 height 38
click at [311, 456] on div "4" at bounding box center [316, 458] width 83 height 17
type input "4"
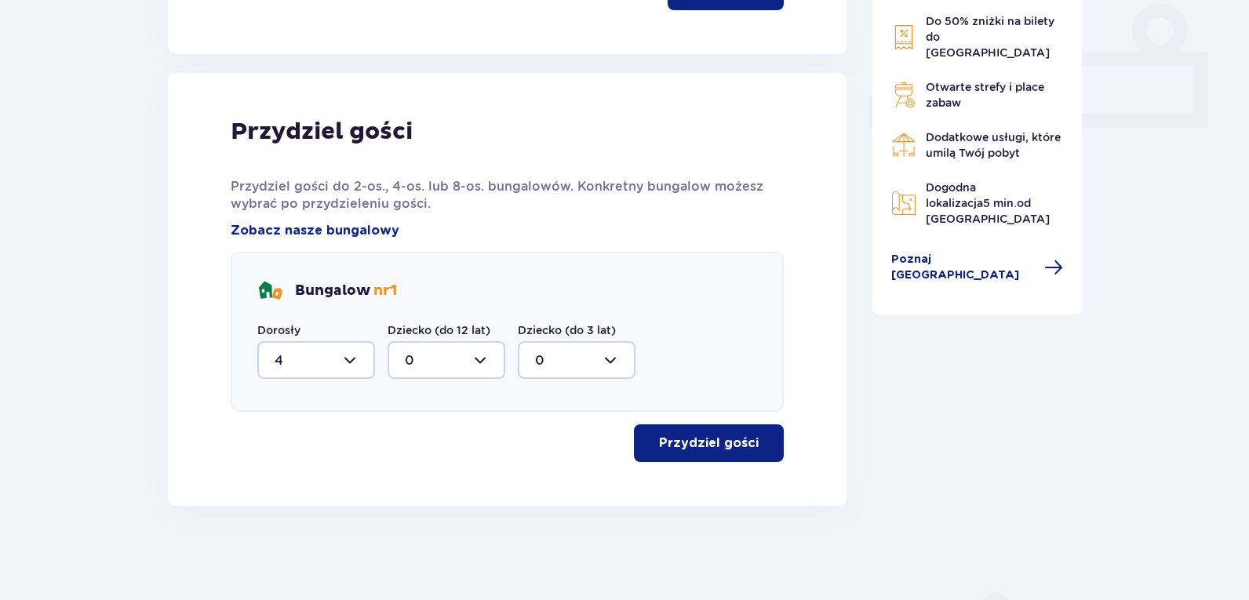
click at [661, 446] on p "Przydziel gości" at bounding box center [709, 443] width 100 height 17
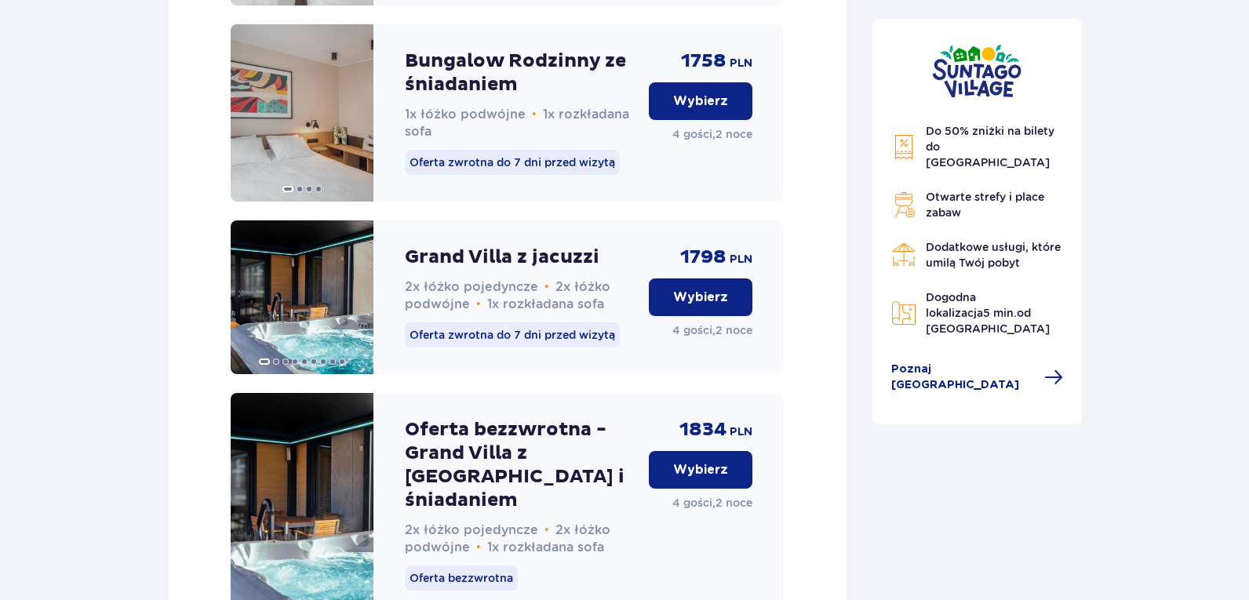
scroll to position [2992, 0]
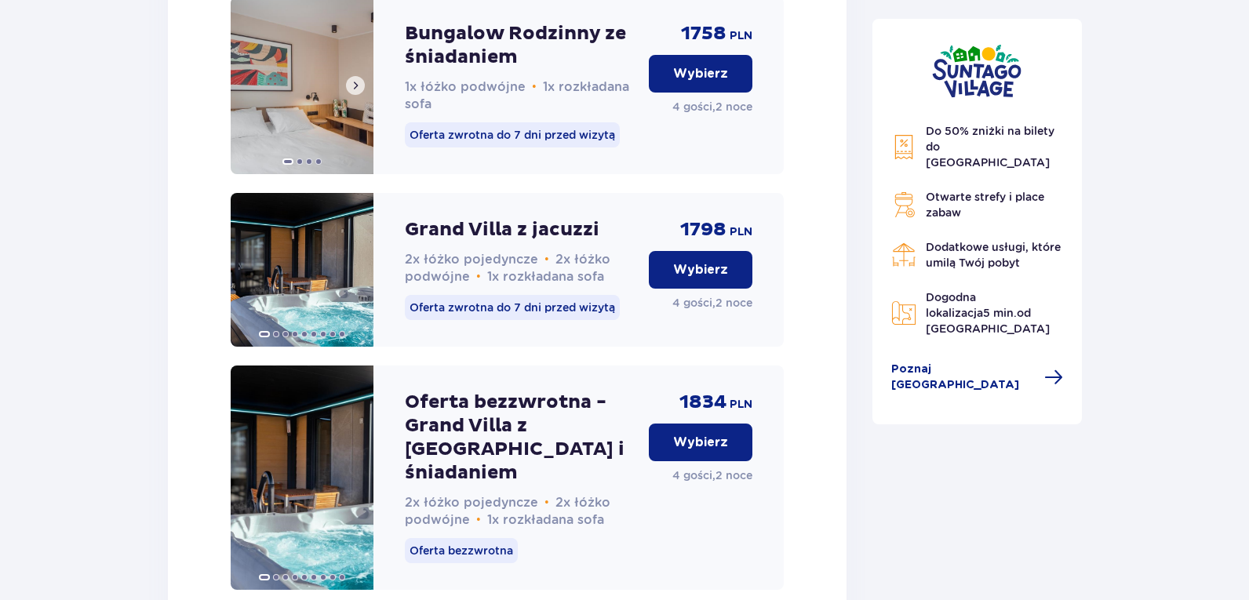
click at [318, 100] on img at bounding box center [302, 85] width 143 height 177
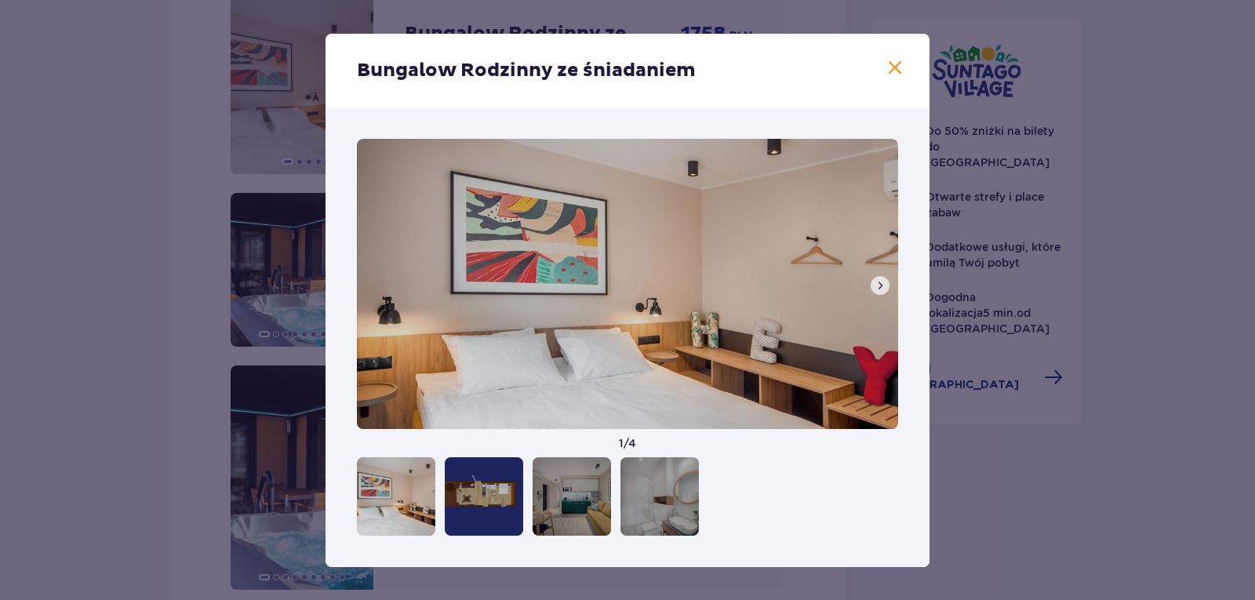
click at [900, 64] on span at bounding box center [895, 68] width 19 height 19
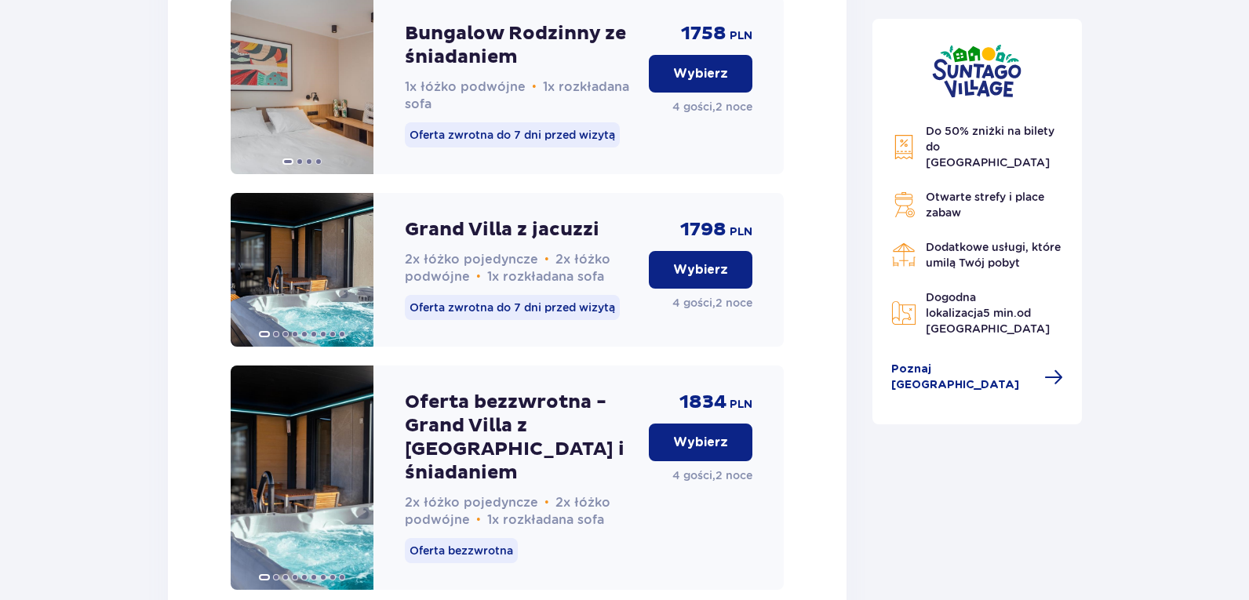
click at [682, 278] on p "Wybierz" at bounding box center [700, 269] width 55 height 17
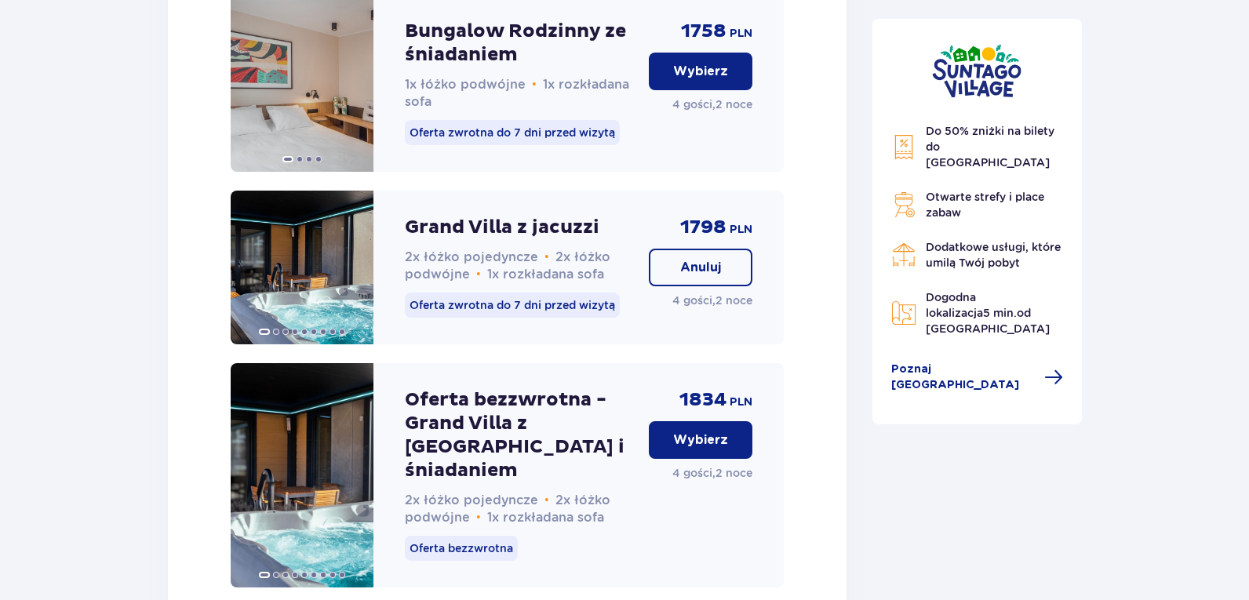
scroll to position [3004, 0]
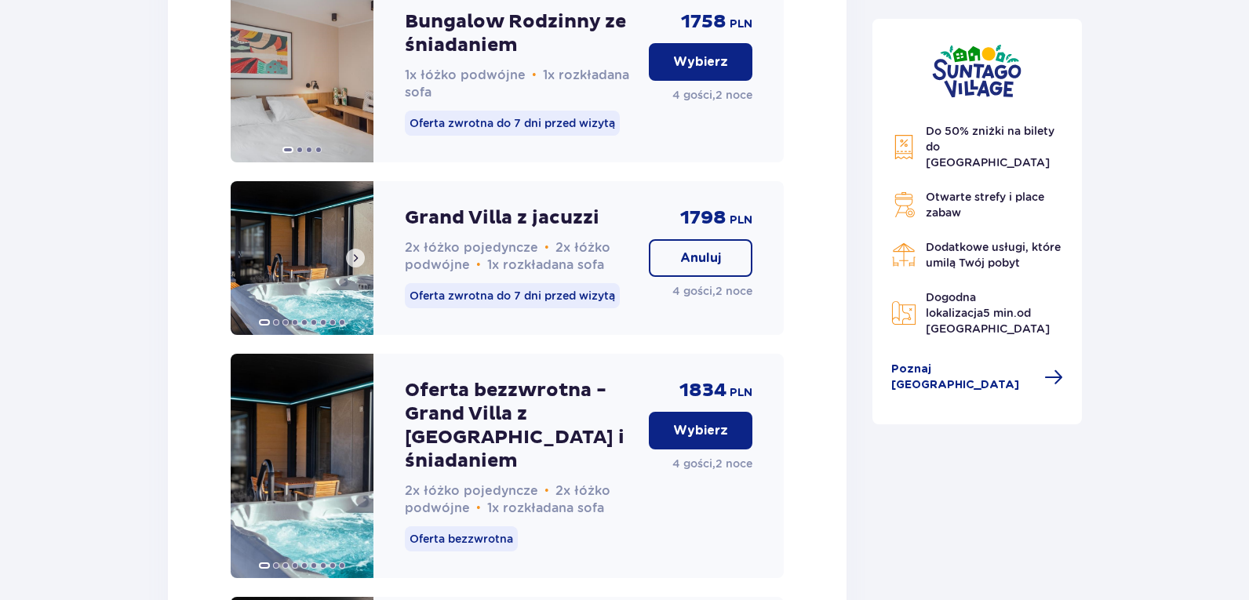
click at [330, 282] on img at bounding box center [302, 258] width 143 height 154
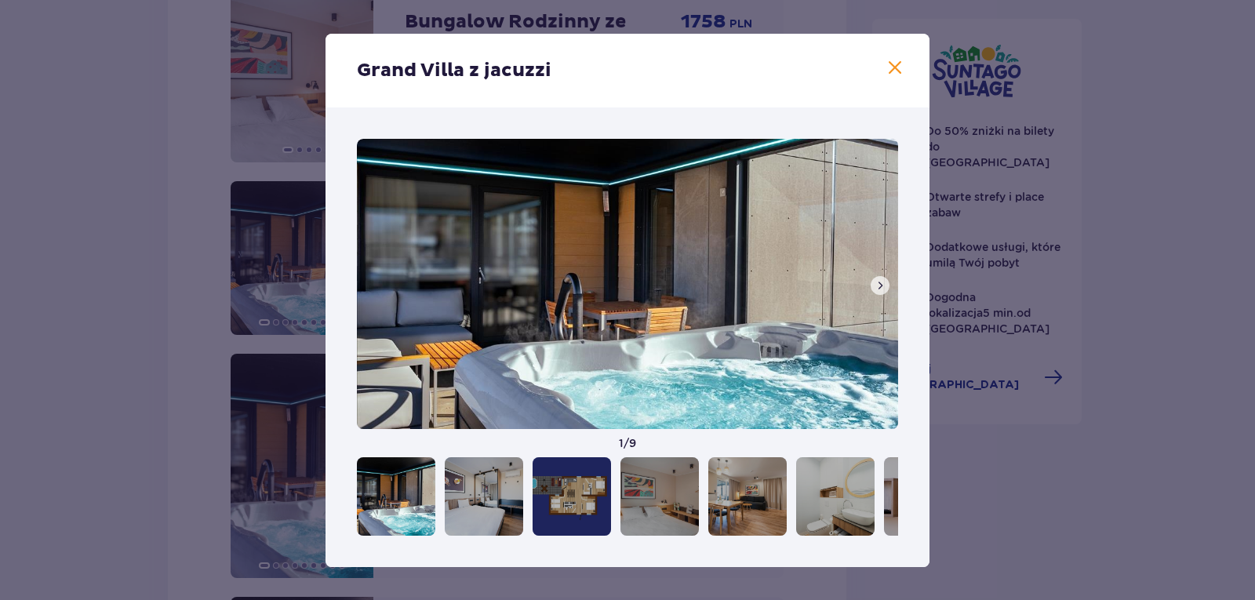
click at [877, 281] on span at bounding box center [880, 285] width 13 height 13
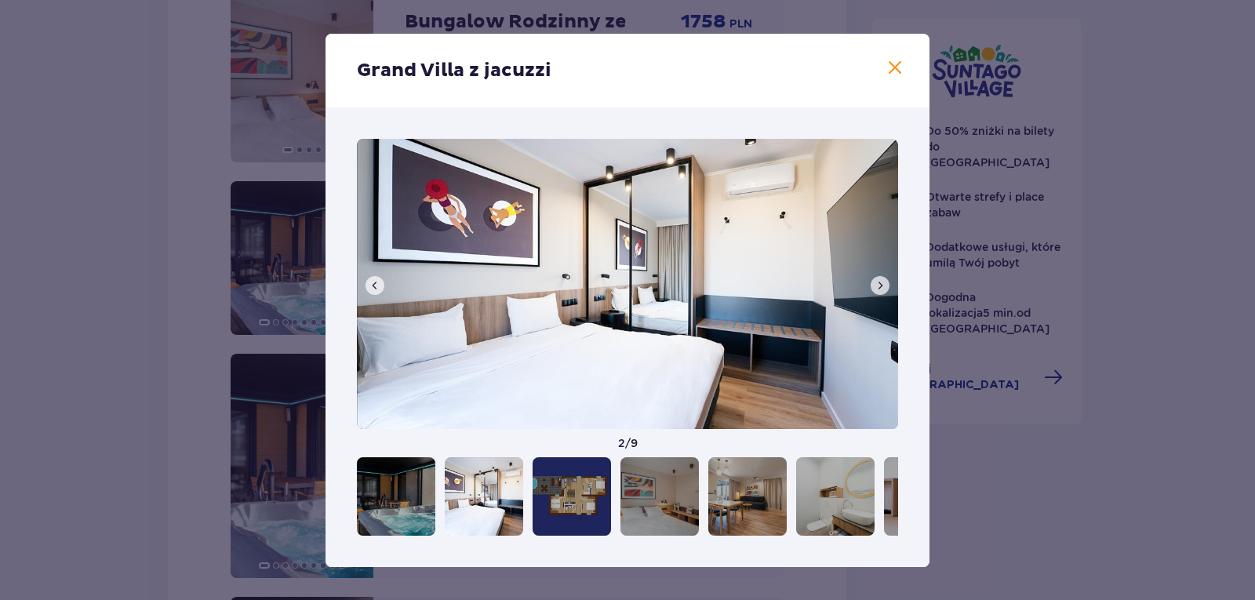
click at [877, 281] on span at bounding box center [880, 285] width 13 height 13
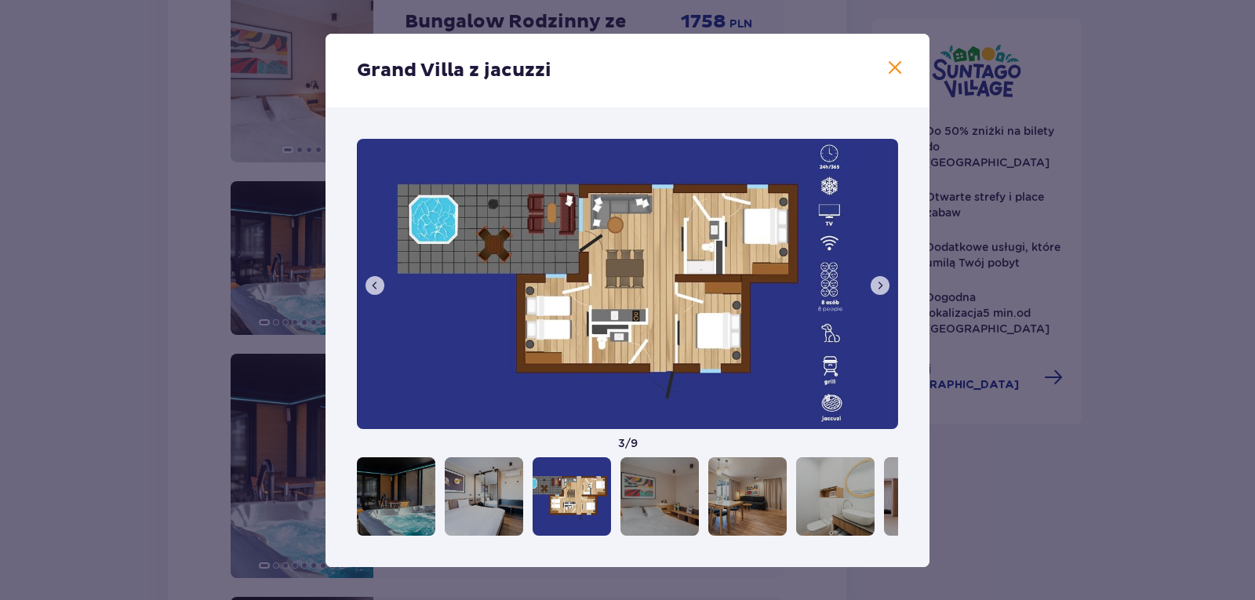
click at [871, 288] on button at bounding box center [880, 285] width 19 height 19
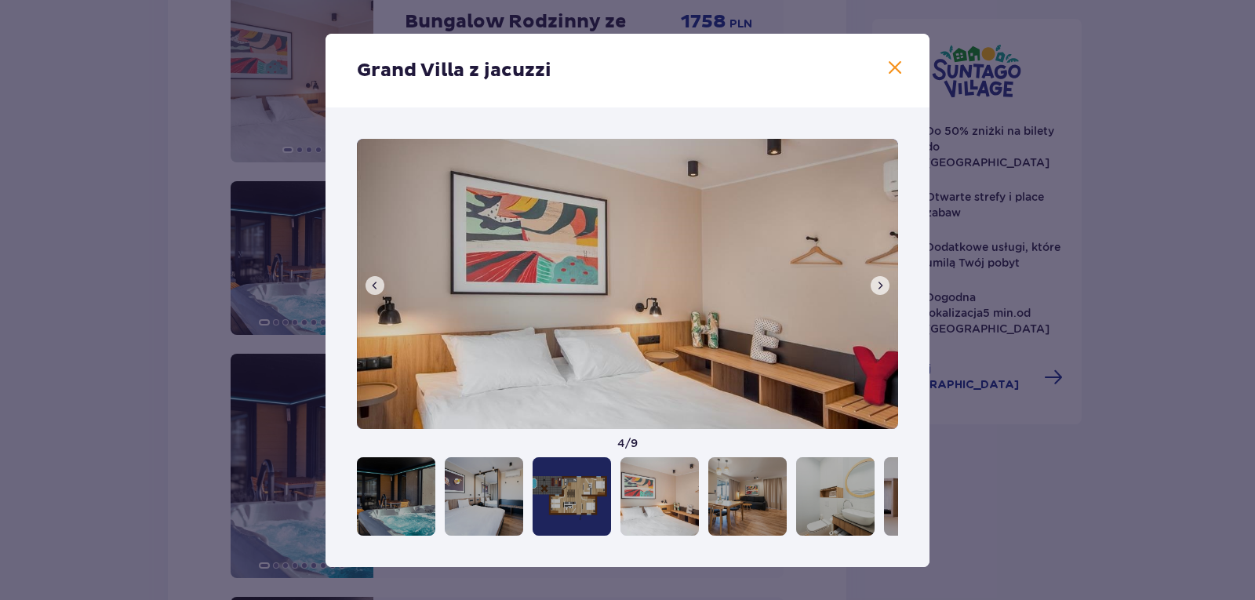
click at [881, 288] on span at bounding box center [880, 285] width 13 height 13
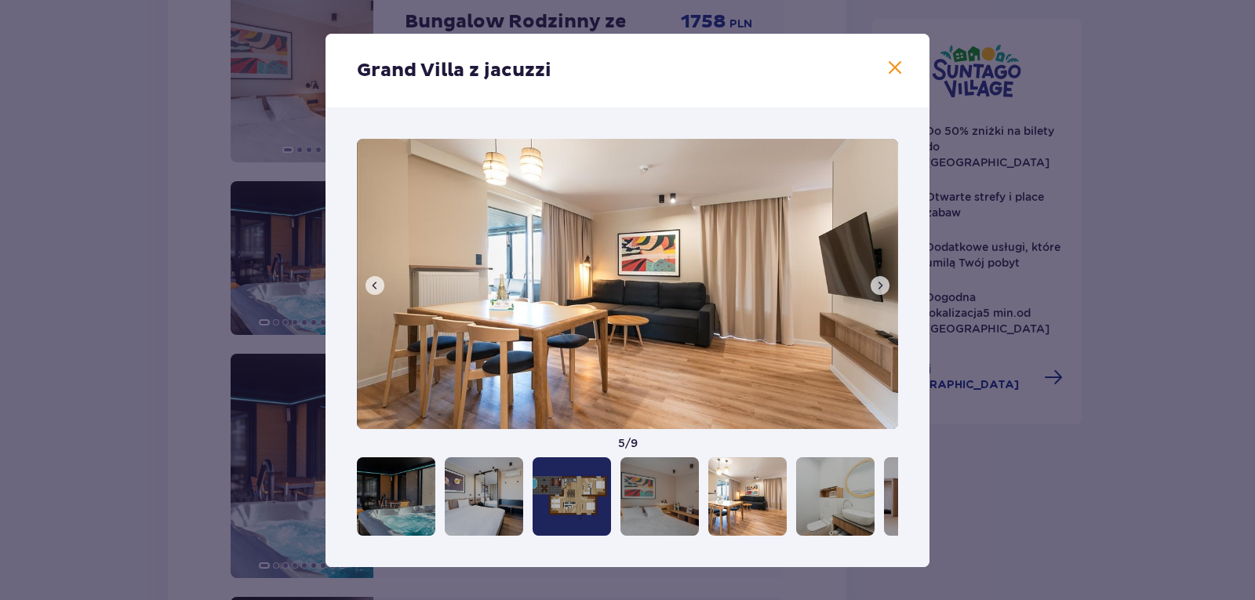
click at [881, 288] on span at bounding box center [880, 285] width 13 height 13
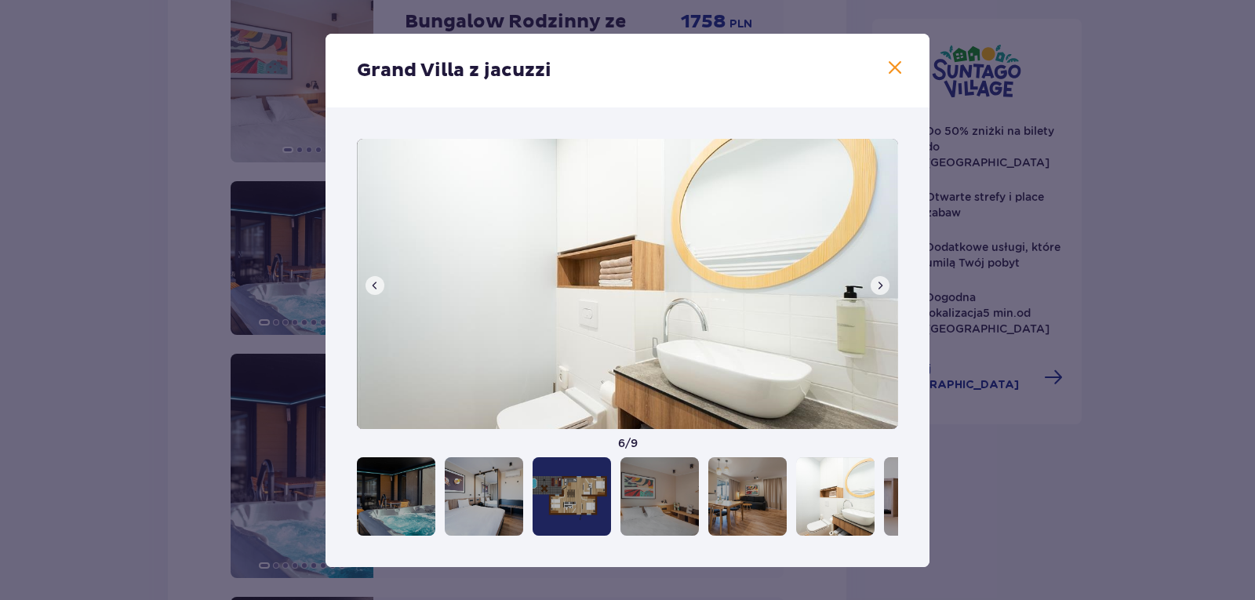
click at [881, 288] on span at bounding box center [880, 285] width 13 height 13
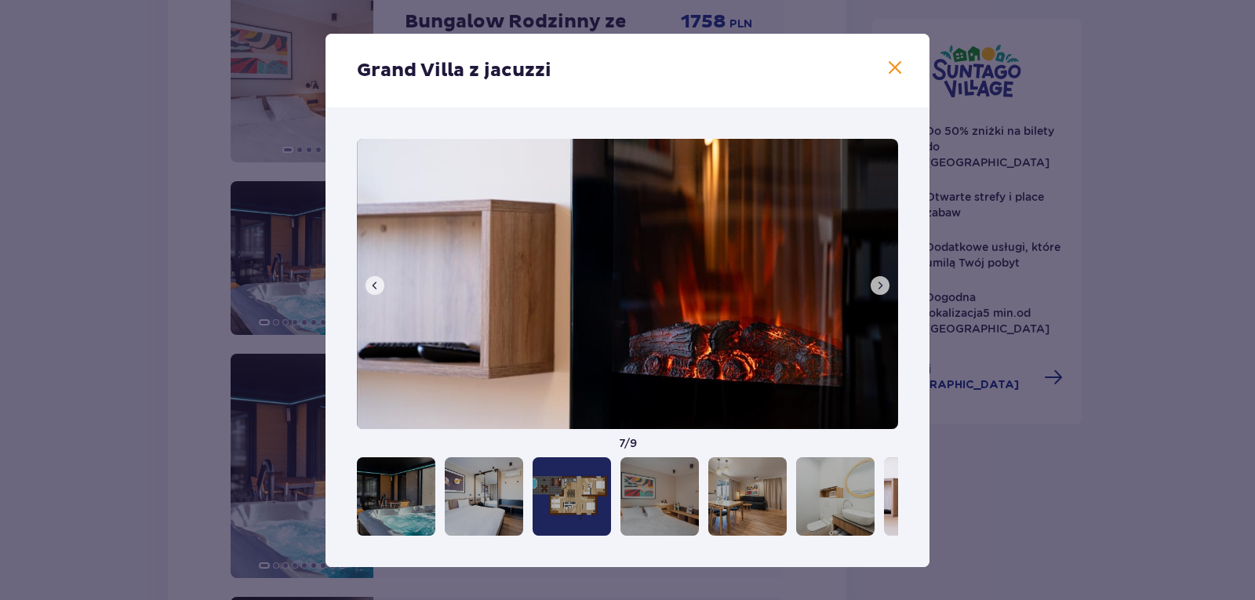
click at [875, 288] on span at bounding box center [880, 285] width 13 height 13
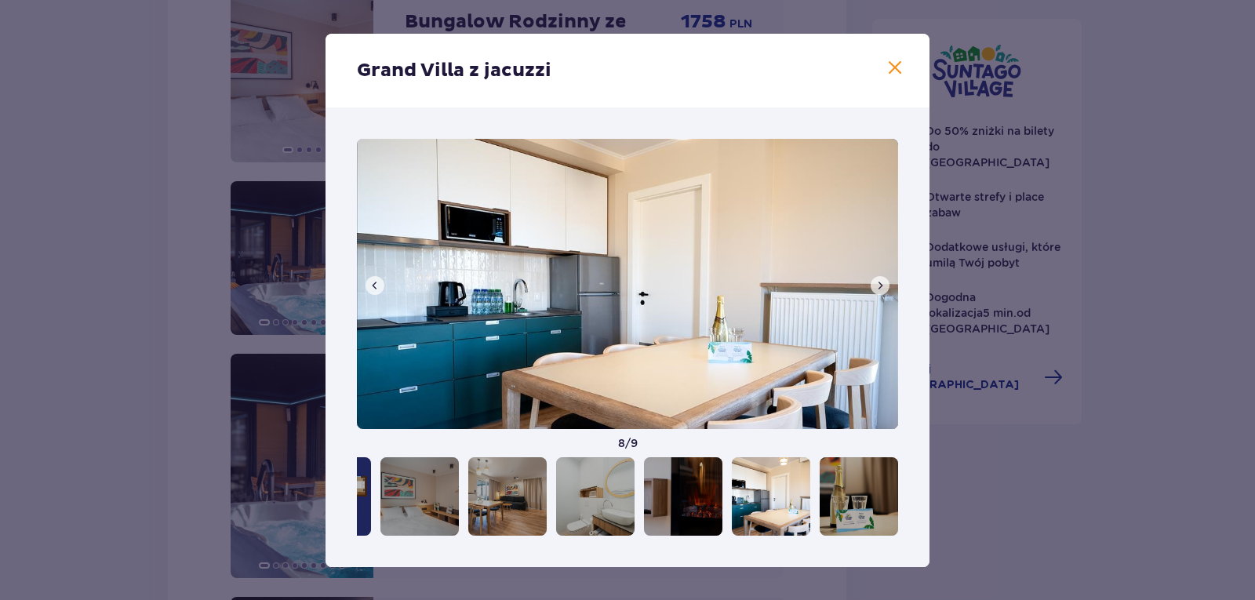
click at [872, 289] on button at bounding box center [880, 285] width 19 height 19
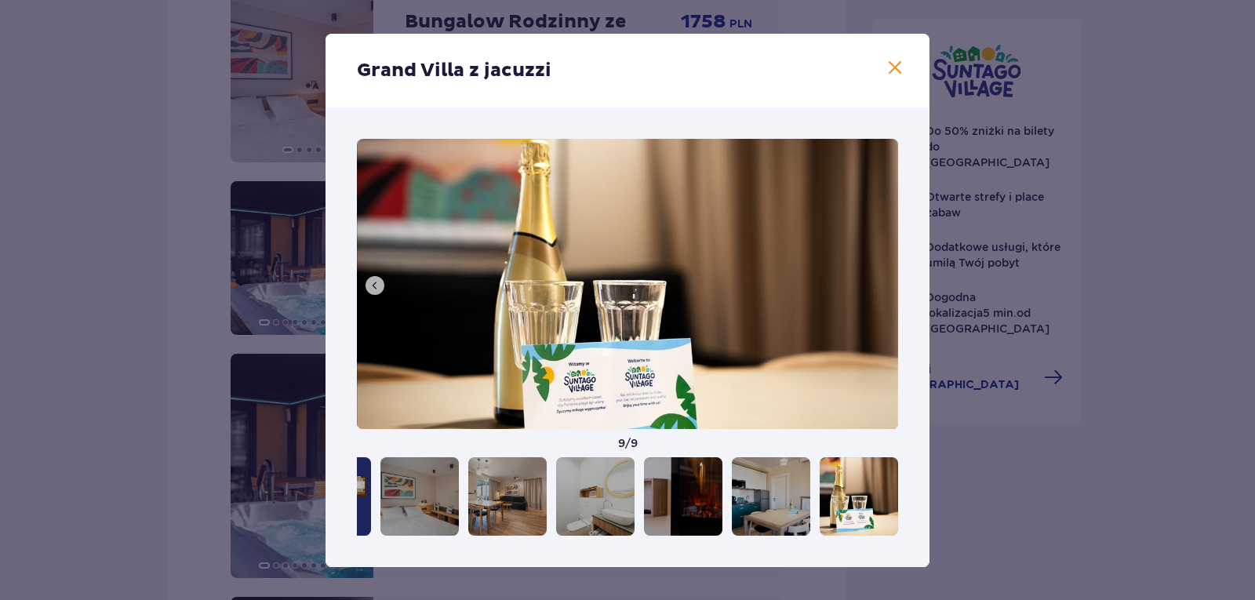
click at [379, 281] on span at bounding box center [375, 285] width 13 height 13
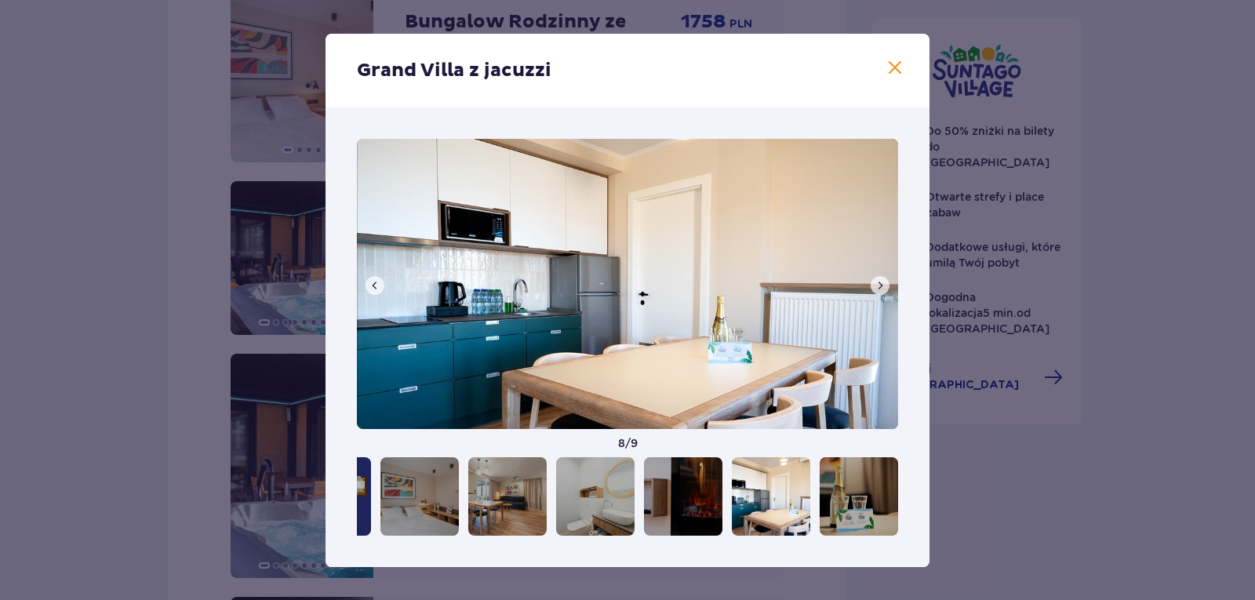
click at [380, 284] on span at bounding box center [375, 285] width 13 height 13
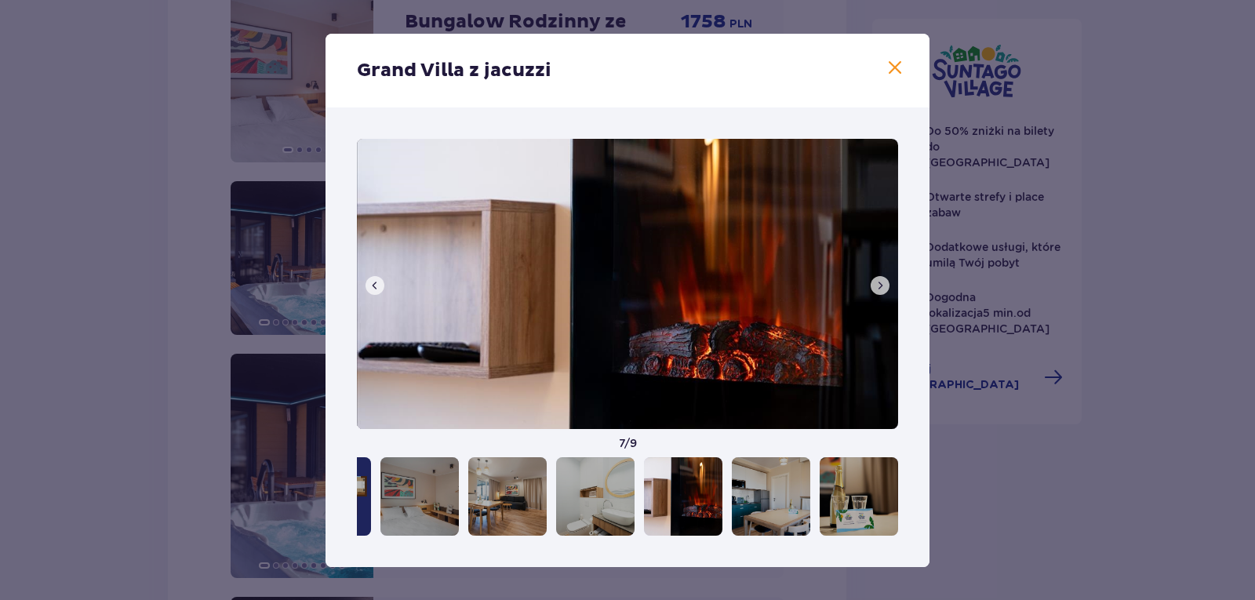
click at [373, 279] on span at bounding box center [375, 285] width 13 height 13
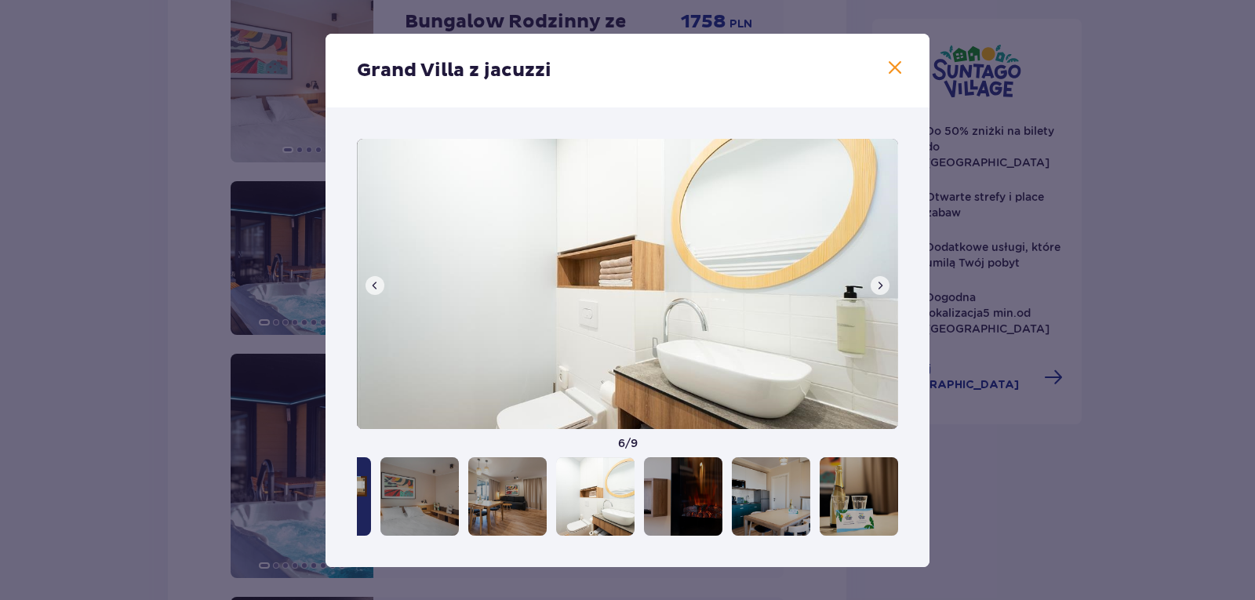
click at [890, 69] on span at bounding box center [895, 68] width 19 height 19
